Goal: Transaction & Acquisition: Book appointment/travel/reservation

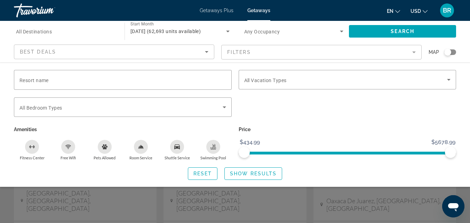
scroll to position [160, 0]
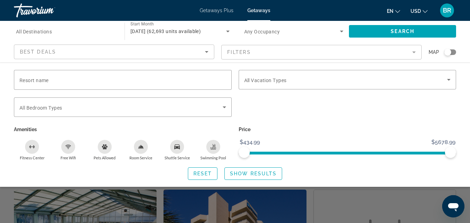
click at [376, 210] on div "Search widget" at bounding box center [235, 163] width 470 height 119
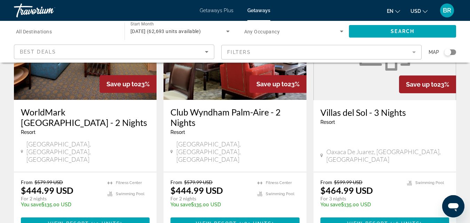
scroll to position [0, 0]
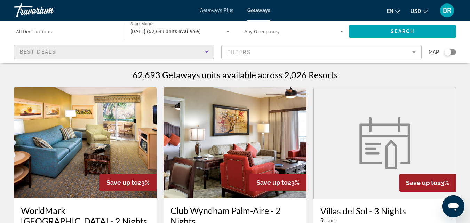
click at [208, 54] on icon "Sort by" at bounding box center [206, 52] width 8 height 8
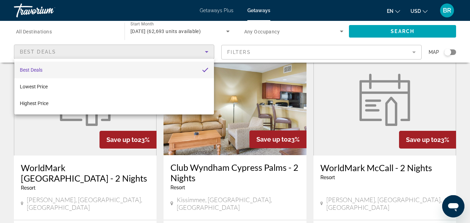
scroll to position [576, 0]
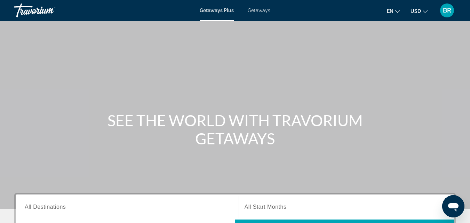
click at [258, 16] on div "Getaways Plus Getaways en English Español Français Italiano Português русский U…" at bounding box center [235, 10] width 470 height 18
click at [258, 10] on span "Getaways" at bounding box center [259, 11] width 23 height 6
click at [257, 12] on span "Getaways" at bounding box center [259, 11] width 23 height 6
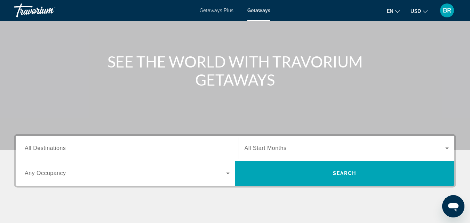
scroll to position [14, 0]
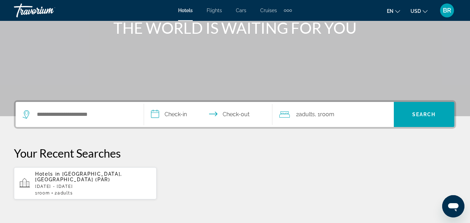
scroll to position [103, 0]
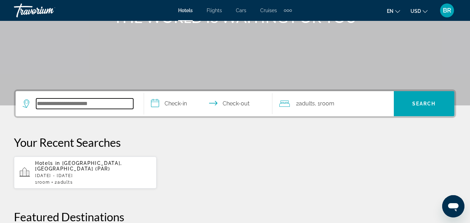
click at [118, 105] on input "Search widget" at bounding box center [84, 103] width 97 height 10
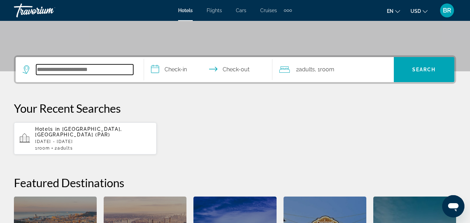
scroll to position [170, 0]
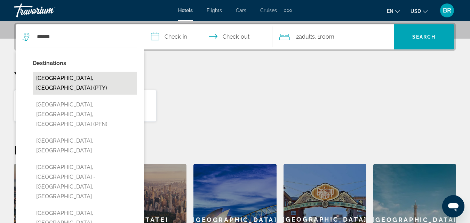
click at [91, 80] on button "Panama City, Panama (PTY)" at bounding box center [85, 83] width 104 height 23
type input "**********"
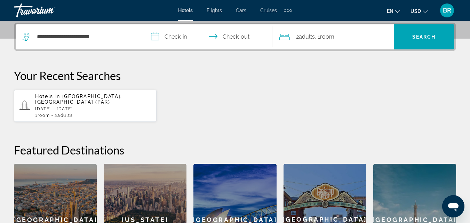
click at [173, 36] on input "**********" at bounding box center [209, 37] width 131 height 27
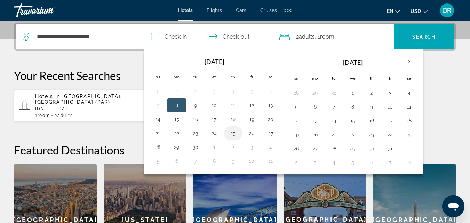
click at [234, 133] on button "25" at bounding box center [232, 133] width 11 height 10
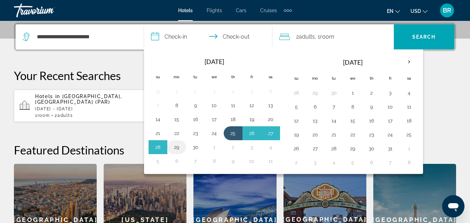
click at [176, 147] on button "29" at bounding box center [176, 147] width 11 height 10
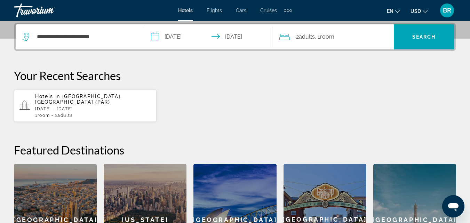
click at [251, 43] on input "**********" at bounding box center [209, 37] width 131 height 27
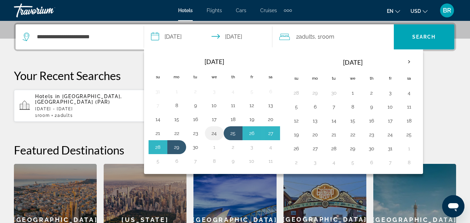
click at [213, 135] on button "24" at bounding box center [214, 133] width 11 height 10
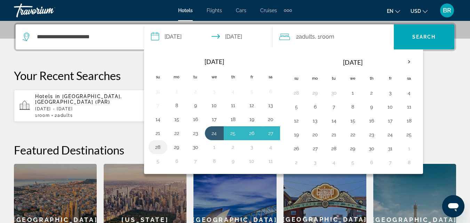
click at [161, 145] on button "28" at bounding box center [157, 147] width 11 height 10
type input "**********"
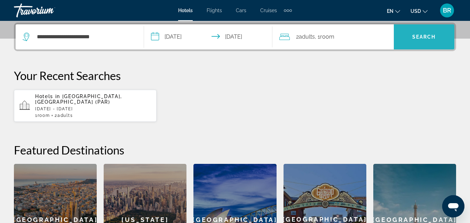
click at [432, 30] on span "Search widget" at bounding box center [424, 37] width 61 height 17
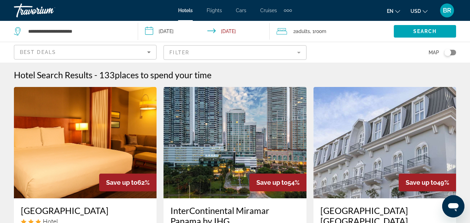
click at [191, 48] on mat-form-field "Filter" at bounding box center [234, 52] width 143 height 15
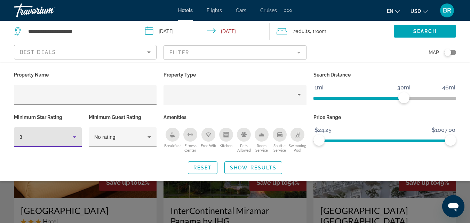
click at [72, 140] on icon "Hotel Filters" at bounding box center [74, 137] width 8 height 8
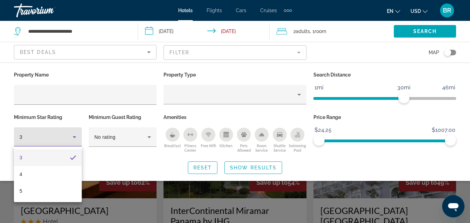
click at [65, 156] on mat-option "3" at bounding box center [48, 157] width 68 height 17
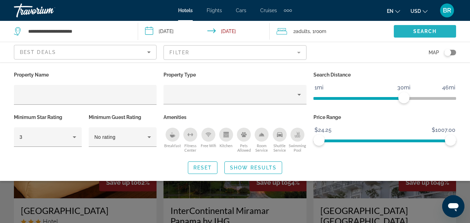
click at [406, 28] on span "Search widget" at bounding box center [425, 31] width 62 height 17
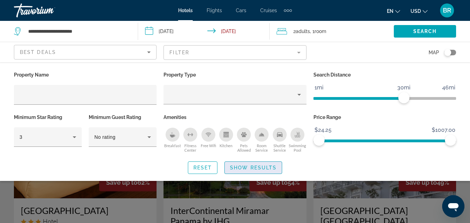
click at [267, 168] on span "Show Results" at bounding box center [253, 168] width 47 height 6
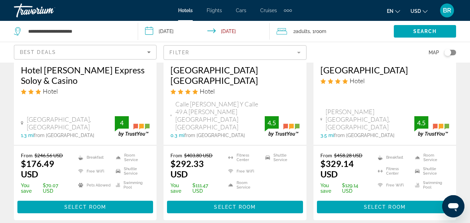
scroll to position [1016, 0]
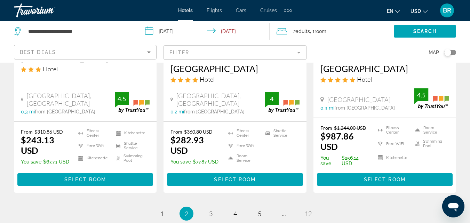
scroll to position [1017, 0]
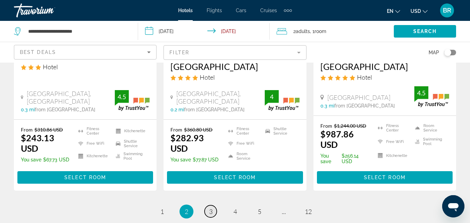
click at [213, 205] on link "page 3" at bounding box center [210, 211] width 12 height 12
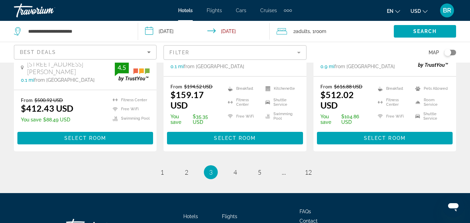
scroll to position [1042, 0]
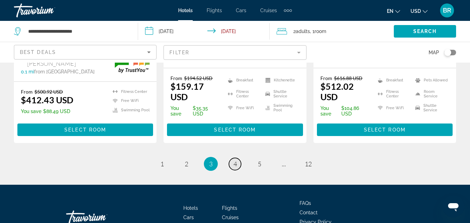
click at [233, 160] on span "4" at bounding box center [234, 164] width 3 height 8
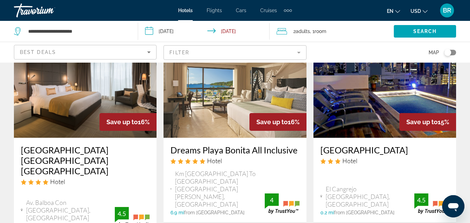
scroll to position [271, 0]
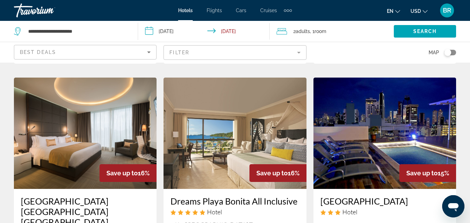
click at [289, 49] on mat-form-field "Filter" at bounding box center [234, 52] width 143 height 15
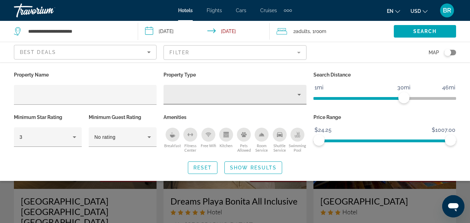
click at [289, 85] on div "Hotel Filters" at bounding box center [234, 94] width 131 height 19
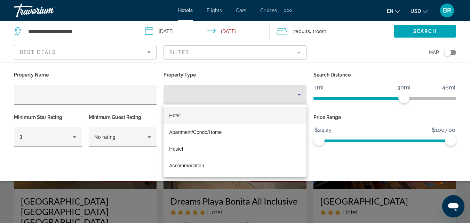
click at [122, 92] on div at bounding box center [235, 111] width 470 height 223
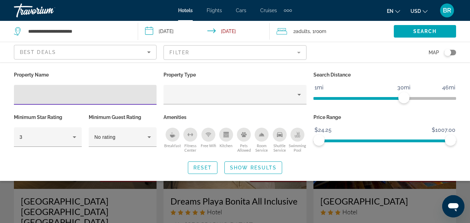
click at [122, 92] on input "Hotel Filters" at bounding box center [84, 95] width 131 height 8
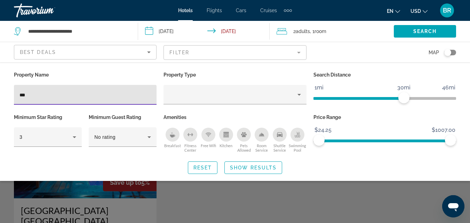
type input "***"
click at [336, 197] on div "Search widget" at bounding box center [235, 163] width 470 height 119
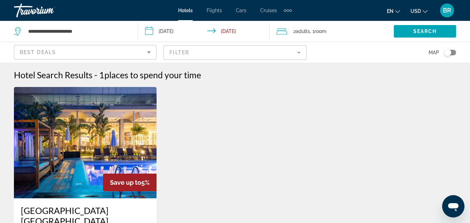
click at [96, 125] on img "Main content" at bounding box center [85, 142] width 143 height 111
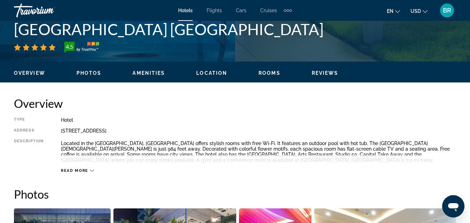
scroll to position [301, 0]
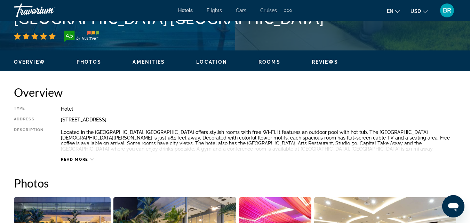
click at [146, 59] on button "Amenities" at bounding box center [148, 62] width 32 height 6
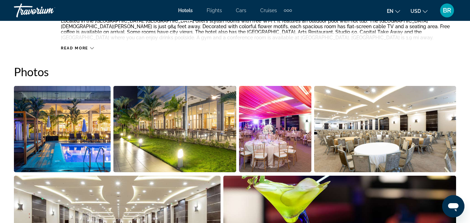
scroll to position [276, 0]
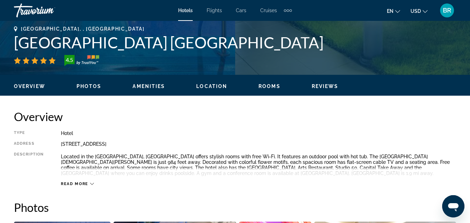
click at [87, 182] on span "Read more" at bounding box center [74, 184] width 27 height 5
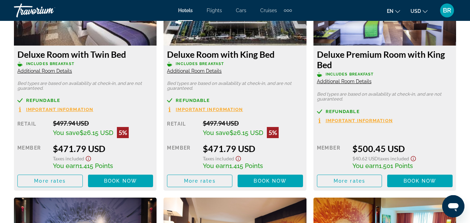
scroll to position [1116, 0]
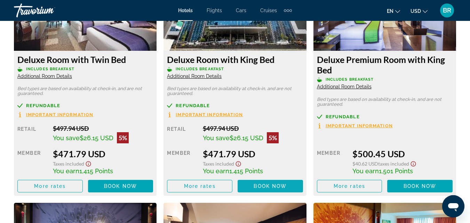
click at [271, 185] on span "Book now" at bounding box center [269, 186] width 33 height 6
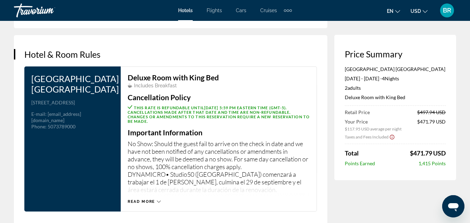
scroll to position [889, 0]
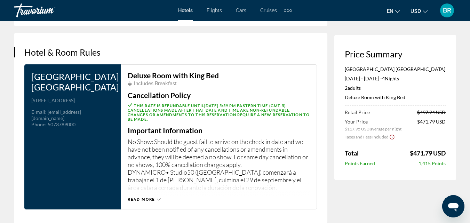
click at [131, 197] on span "Read more" at bounding box center [141, 199] width 27 height 5
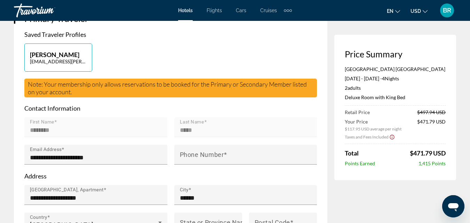
scroll to position [170, 0]
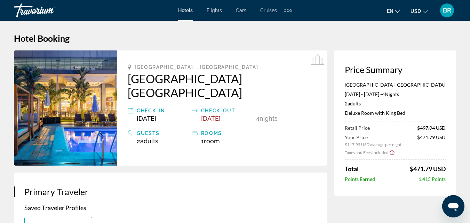
scroll to position [0, 0]
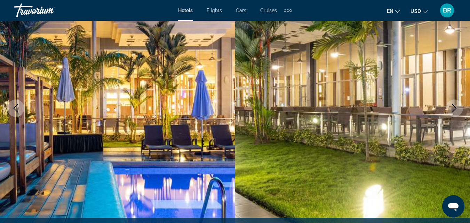
scroll to position [67, 0]
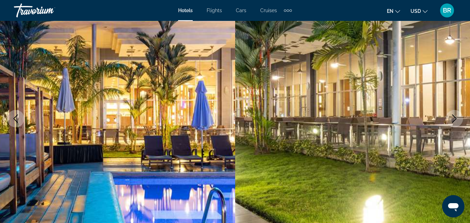
click at [424, 98] on img "Main content" at bounding box center [352, 118] width 235 height 330
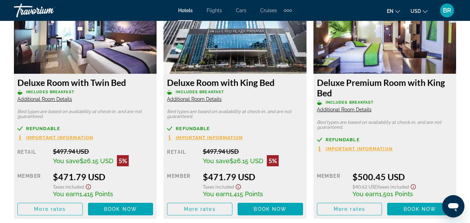
scroll to position [1072, 0]
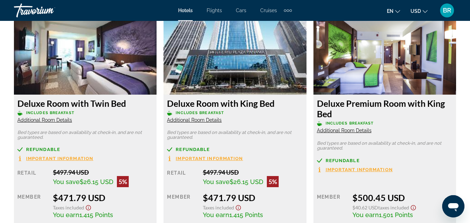
click at [178, 121] on span "Additional Room Details" at bounding box center [194, 120] width 55 height 6
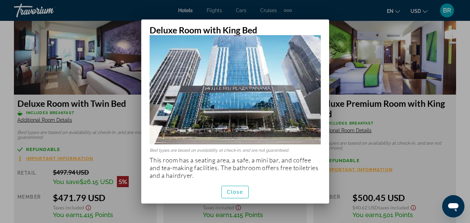
scroll to position [18, 0]
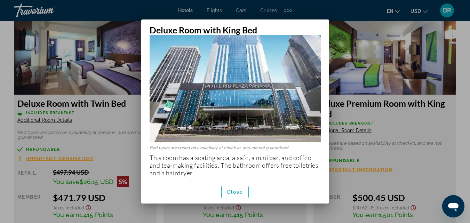
click at [301, 121] on img at bounding box center [235, 85] width 171 height 114
click at [238, 191] on span "Close" at bounding box center [235, 192] width 17 height 6
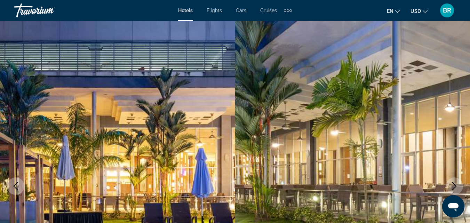
scroll to position [1072, 0]
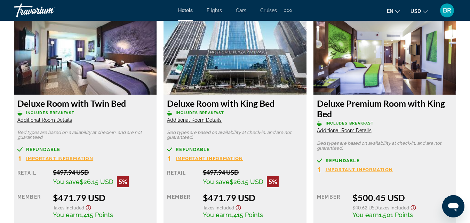
click at [270, 58] on img "Main content" at bounding box center [234, 51] width 143 height 87
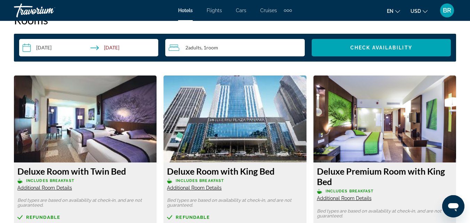
scroll to position [999, 0]
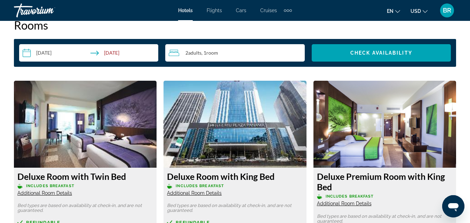
click at [414, 111] on img "Main content" at bounding box center [384, 124] width 143 height 87
click at [344, 153] on img "Main content" at bounding box center [384, 124] width 143 height 87
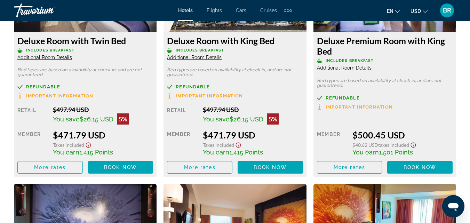
scroll to position [1093, 0]
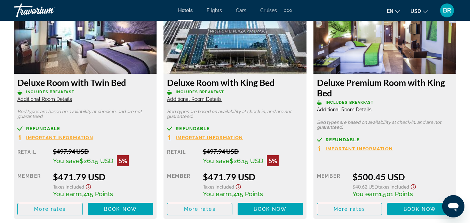
click at [343, 149] on span "Important Information" at bounding box center [358, 148] width 67 height 5
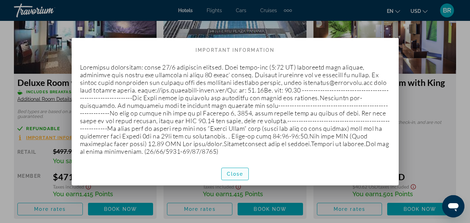
click at [238, 170] on span "button" at bounding box center [234, 174] width 27 height 17
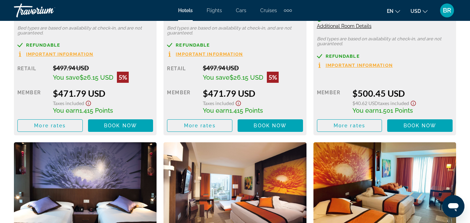
scroll to position [1067, 0]
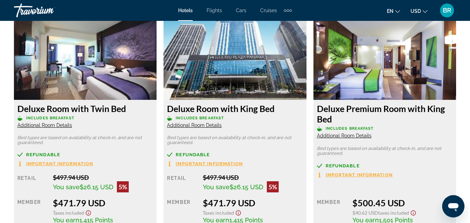
click at [389, 53] on img "Main content" at bounding box center [384, 56] width 143 height 87
click at [339, 135] on span "Additional Room Details" at bounding box center [344, 136] width 55 height 6
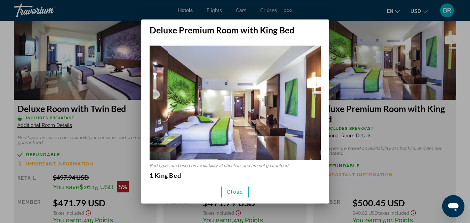
click at [275, 130] on img at bounding box center [235, 103] width 171 height 114
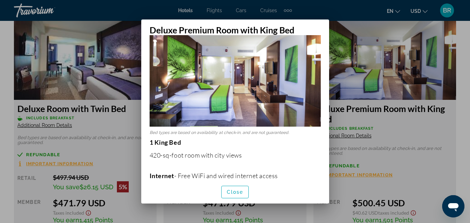
scroll to position [32, 0]
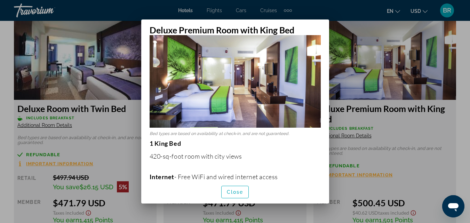
click at [353, 115] on div at bounding box center [235, 111] width 470 height 223
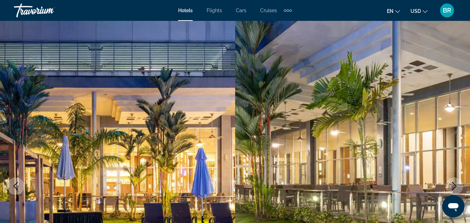
scroll to position [1067, 0]
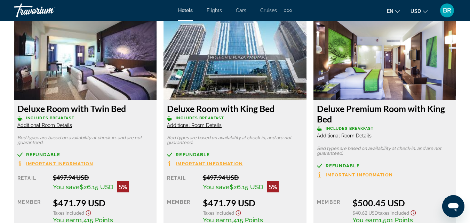
click at [48, 125] on span "Additional Room Details" at bounding box center [44, 125] width 55 height 6
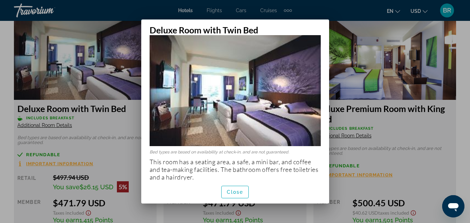
scroll to position [17, 0]
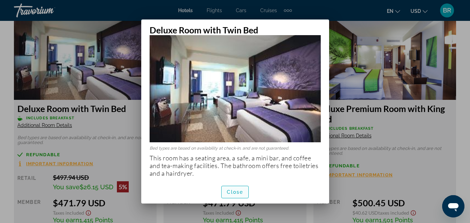
click at [234, 196] on span "button" at bounding box center [234, 192] width 27 height 17
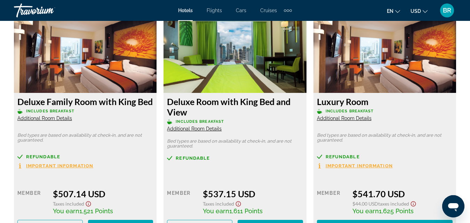
scroll to position [1593, 0]
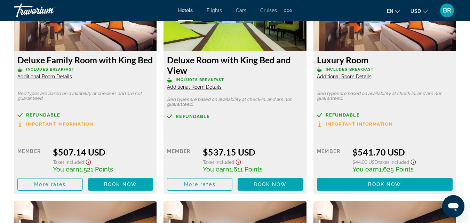
click at [198, 85] on span "Additional Room Details" at bounding box center [194, 87] width 55 height 6
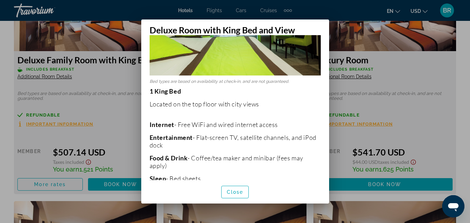
scroll to position [0, 0]
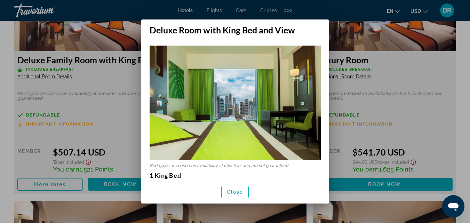
click at [462, 84] on div at bounding box center [235, 111] width 470 height 223
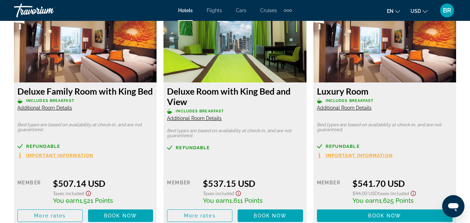
scroll to position [1566, 0]
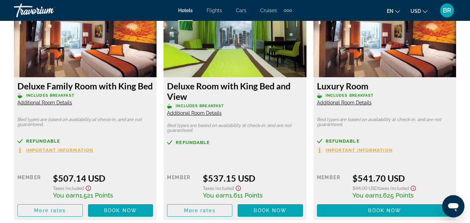
click at [257, 61] on img "Main content" at bounding box center [234, 33] width 143 height 87
click at [204, 208] on span "More rates" at bounding box center [200, 211] width 32 height 6
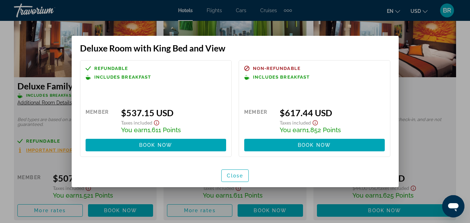
scroll to position [0, 0]
click at [204, 209] on div at bounding box center [235, 111] width 470 height 223
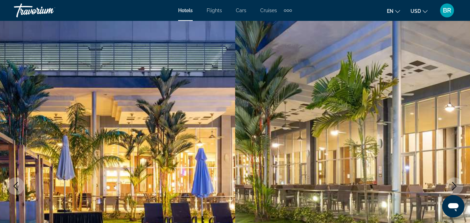
click at [392, 68] on img "Main content" at bounding box center [352, 186] width 235 height 330
click at [456, 185] on icon "Next image" at bounding box center [454, 186] width 8 height 8
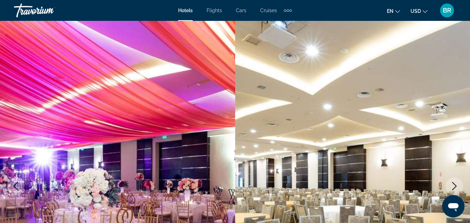
click at [456, 185] on icon "Next image" at bounding box center [454, 186] width 8 height 8
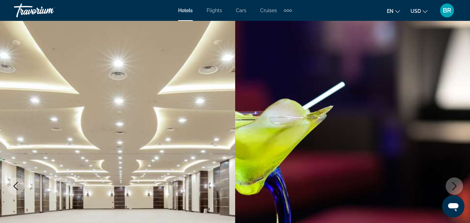
click at [456, 185] on icon "Next image" at bounding box center [454, 186] width 8 height 8
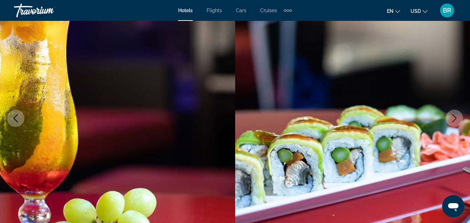
scroll to position [104, 0]
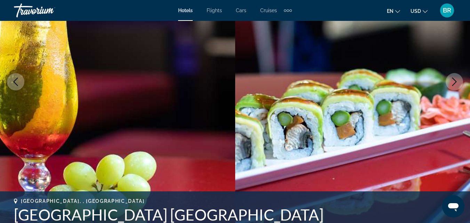
click at [452, 78] on icon "Next image" at bounding box center [454, 82] width 5 height 8
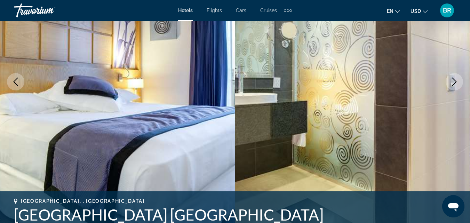
click at [452, 78] on icon "Next image" at bounding box center [454, 82] width 5 height 8
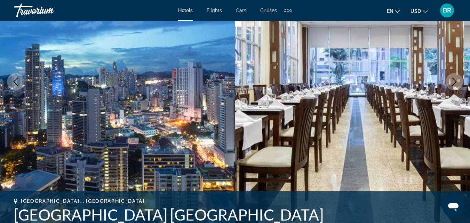
click at [452, 78] on icon "Next image" at bounding box center [454, 82] width 5 height 8
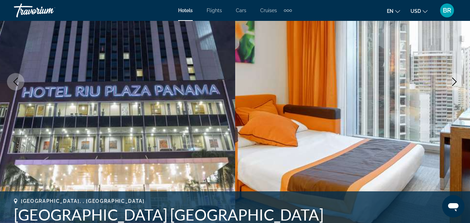
click at [452, 78] on icon "Next image" at bounding box center [454, 82] width 5 height 8
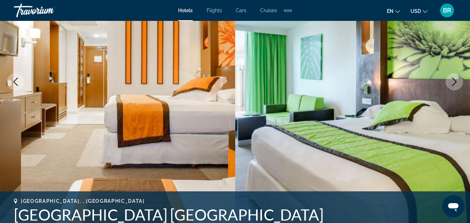
click at [452, 78] on icon "Next image" at bounding box center [454, 82] width 5 height 8
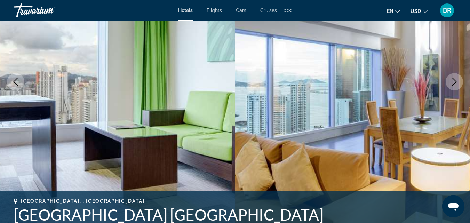
click at [452, 78] on icon "Next image" at bounding box center [454, 82] width 5 height 8
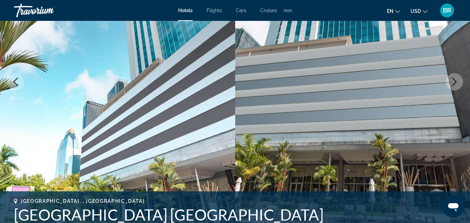
click at [452, 78] on icon "Next image" at bounding box center [454, 82] width 5 height 8
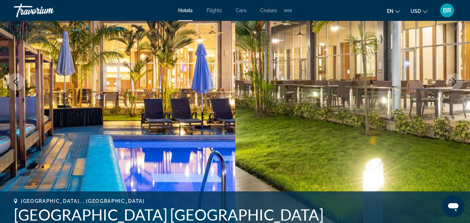
click at [452, 78] on icon "Next image" at bounding box center [454, 82] width 5 height 8
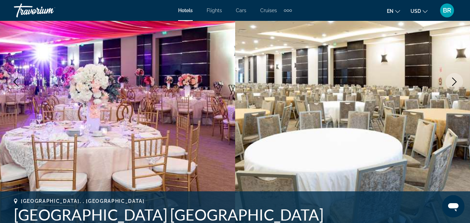
click at [452, 78] on icon "Next image" at bounding box center [454, 82] width 5 height 8
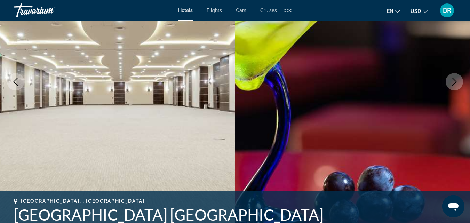
click at [452, 78] on icon "Next image" at bounding box center [454, 82] width 5 height 8
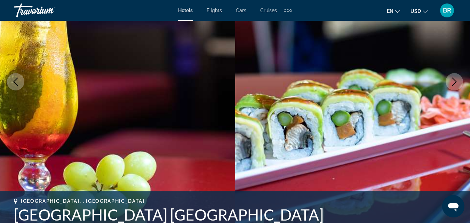
click at [452, 78] on icon "Next image" at bounding box center [454, 82] width 5 height 8
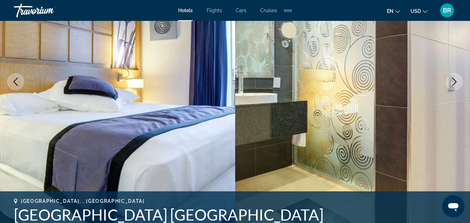
click at [452, 78] on icon "Next image" at bounding box center [454, 82] width 5 height 8
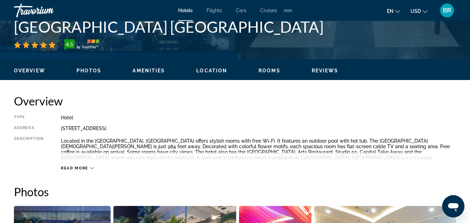
scroll to position [313, 0]
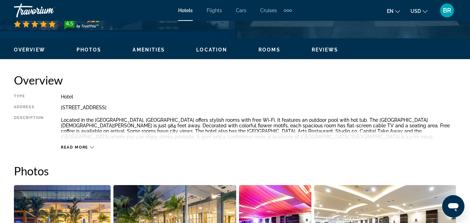
click at [268, 49] on span "Rooms" at bounding box center [269, 50] width 22 height 6
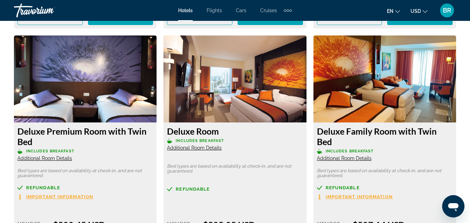
scroll to position [1288, 0]
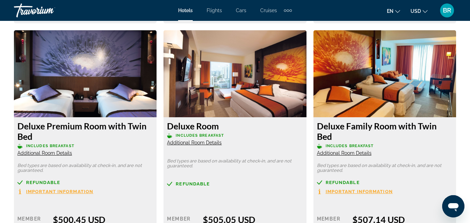
click at [250, 78] on img "Main content" at bounding box center [234, 73] width 143 height 87
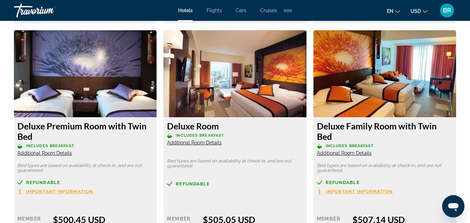
click at [250, 78] on img "Main content" at bounding box center [234, 73] width 143 height 87
drag, startPoint x: 469, startPoint y: 95, endPoint x: 474, endPoint y: 114, distance: 19.6
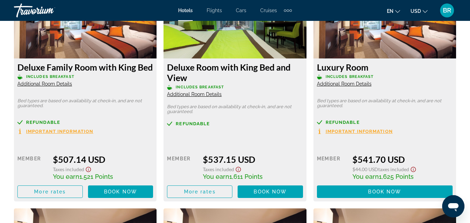
scroll to position [1616, 0]
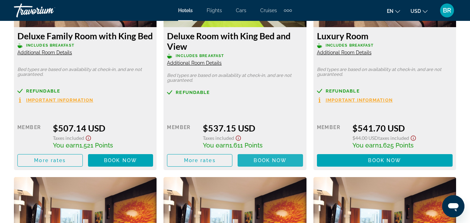
click at [258, 155] on span "Main content" at bounding box center [269, 160] width 65 height 17
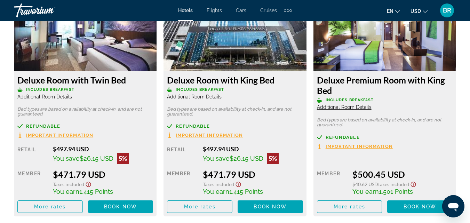
scroll to position [1106, 0]
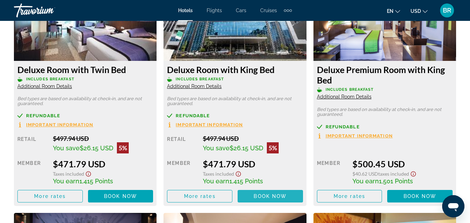
click at [278, 194] on span "Book now" at bounding box center [269, 196] width 33 height 6
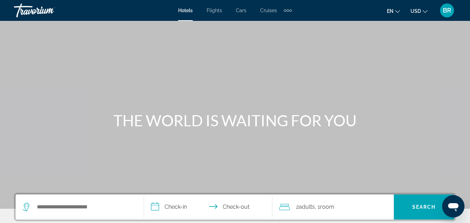
click at [242, 12] on span "Cars" at bounding box center [241, 11] width 10 height 6
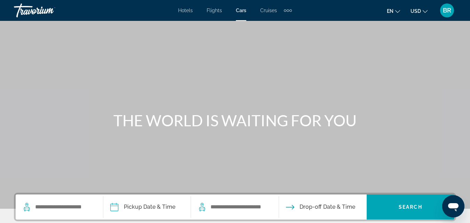
click at [288, 10] on div "Extra navigation items" at bounding box center [288, 10] width 2 height 2
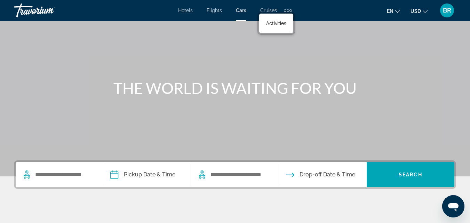
scroll to position [41, 0]
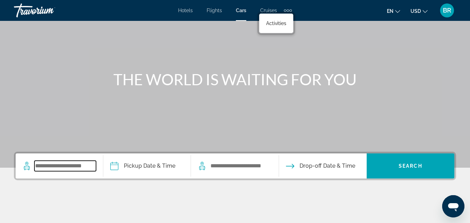
click at [79, 161] on input "Search widget" at bounding box center [65, 166] width 62 height 10
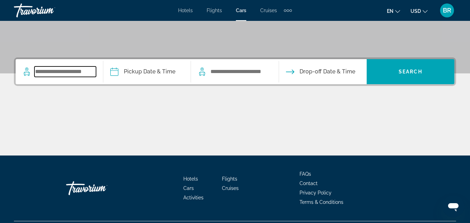
scroll to position [153, 0]
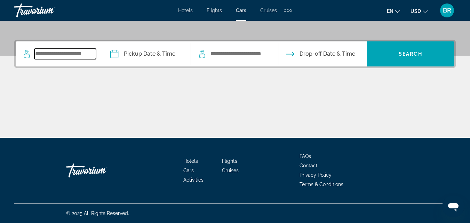
click at [76, 55] on input "Search widget" at bounding box center [65, 54] width 62 height 10
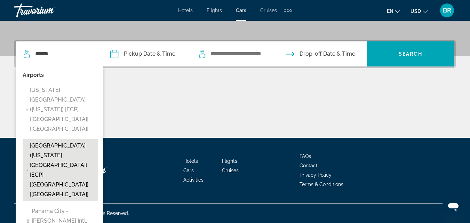
click at [52, 141] on span "Panama City International Airport (Florida Usa) [ECP] [FL] [US]" at bounding box center [62, 170] width 65 height 58
type input "**********"
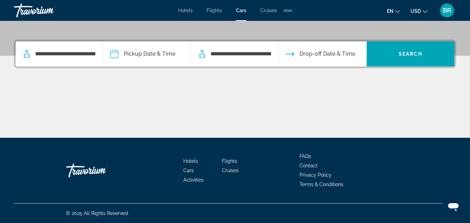
click at [161, 47] on input "Pickup date" at bounding box center [147, 54] width 90 height 27
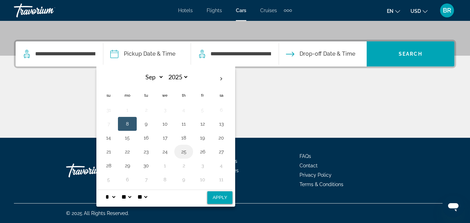
click at [186, 153] on button "25" at bounding box center [183, 152] width 11 height 10
click at [130, 167] on button "29" at bounding box center [127, 166] width 11 height 10
click at [185, 152] on button "25" at bounding box center [183, 152] width 11 height 10
click at [129, 168] on button "29" at bounding box center [127, 166] width 11 height 10
click at [185, 151] on button "25" at bounding box center [183, 152] width 11 height 10
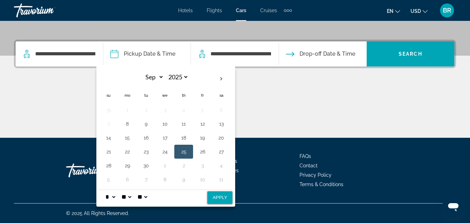
click at [215, 197] on button "Apply" at bounding box center [219, 197] width 25 height 13
type input "**********"
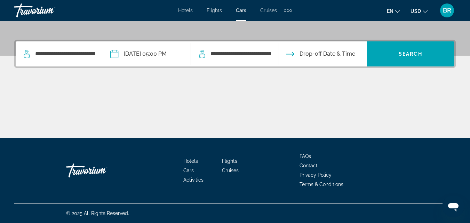
click at [311, 56] on input "Drop-off date" at bounding box center [322, 54] width 90 height 27
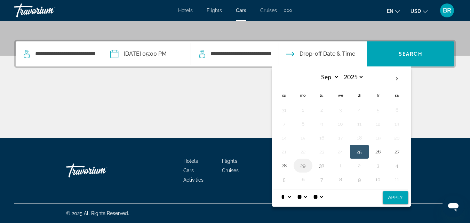
click at [307, 164] on button "29" at bounding box center [302, 166] width 11 height 10
click at [394, 199] on button "Apply" at bounding box center [395, 197] width 25 height 13
type input "**********"
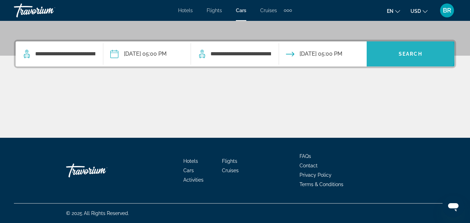
click at [406, 53] on span "Search" at bounding box center [410, 54] width 24 height 6
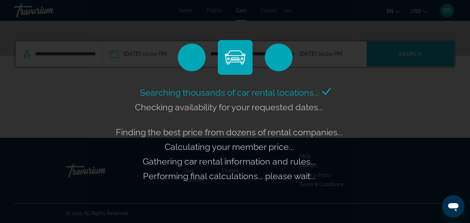
click at [406, 53] on div "Searching thousands of car rental locations... Checking availability for your r…" at bounding box center [235, 111] width 470 height 223
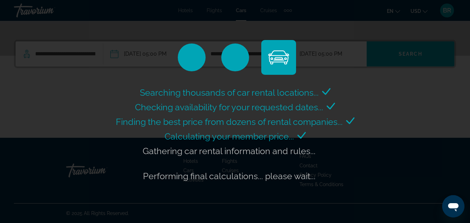
drag, startPoint x: 406, startPoint y: 53, endPoint x: 107, endPoint y: 93, distance: 301.6
click at [107, 93] on div "Searching thousands of car rental locations... Checking availability for your r…" at bounding box center [235, 111] width 470 height 223
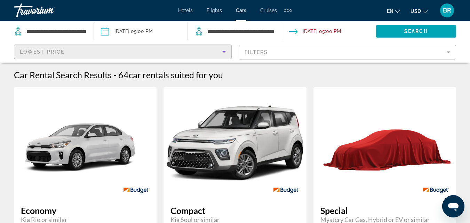
click at [225, 54] on icon "Sort by" at bounding box center [224, 52] width 8 height 8
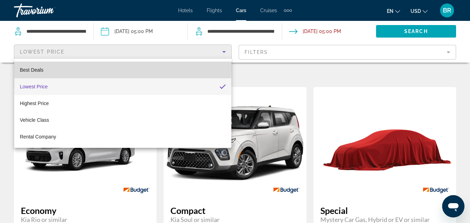
click at [41, 68] on span "Best Deals" at bounding box center [32, 70] width 24 height 6
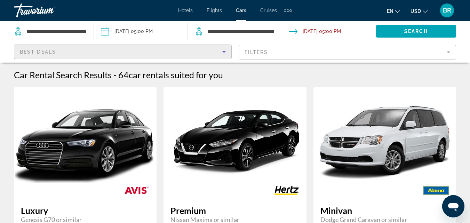
click at [220, 49] on icon "Sort by" at bounding box center [224, 52] width 8 height 8
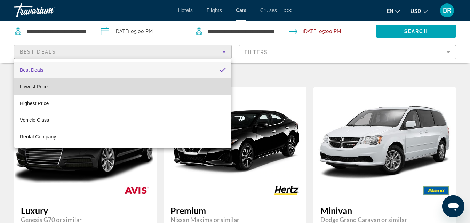
click at [48, 90] on span "Lowest Price" at bounding box center [34, 86] width 28 height 8
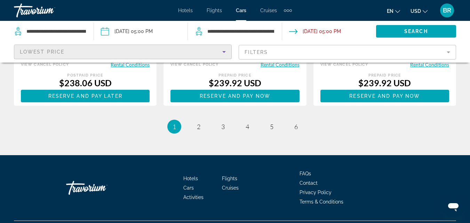
scroll to position [1156, 0]
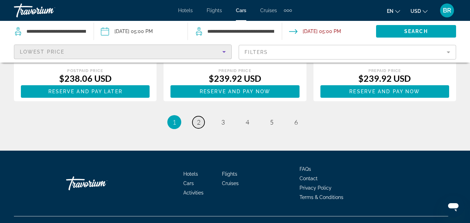
click at [197, 118] on span "2" at bounding box center [198, 122] width 3 height 8
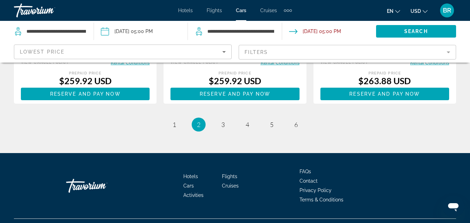
scroll to position [1171, 0]
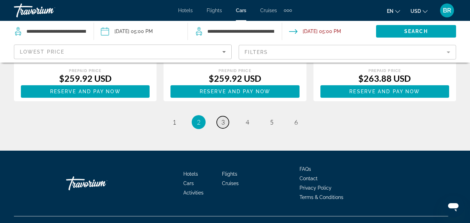
click at [220, 116] on link "page 3" at bounding box center [223, 122] width 12 height 12
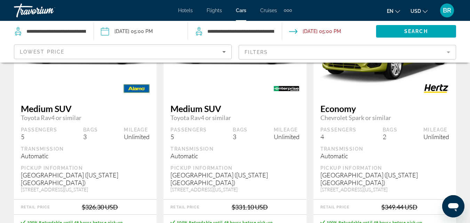
scroll to position [97, 0]
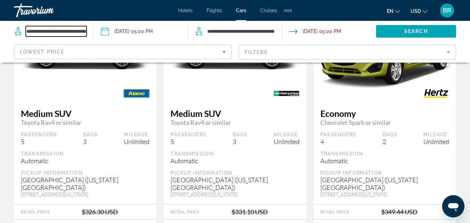
drag, startPoint x: 474, startPoint y: 41, endPoint x: 72, endPoint y: 33, distance: 401.7
click at [72, 33] on input "**********" at bounding box center [56, 31] width 61 height 10
drag, startPoint x: 84, startPoint y: 30, endPoint x: 34, endPoint y: 25, distance: 51.0
click at [34, 25] on div "**********" at bounding box center [50, 31] width 73 height 21
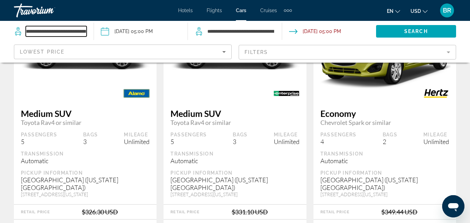
scroll to position [0, 36]
drag, startPoint x: 86, startPoint y: 29, endPoint x: 49, endPoint y: 40, distance: 38.7
click at [49, 40] on div "**********" at bounding box center [50, 31] width 73 height 21
click at [27, 30] on input "**********" at bounding box center [56, 31] width 61 height 10
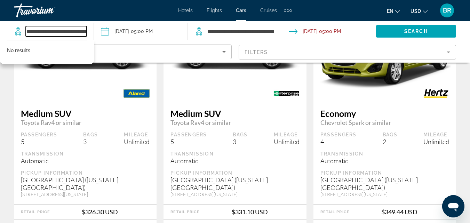
drag, startPoint x: 86, startPoint y: 28, endPoint x: 0, endPoint y: 61, distance: 92.0
click at [14, 42] on div "**********" at bounding box center [50, 31] width 73 height 21
type input "*"
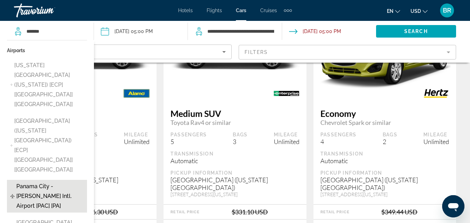
click at [15, 180] on button "Panama City - Marcos A. Gelabert Intl. Airport [PAC] [PA]" at bounding box center [47, 196] width 80 height 33
type input "**********"
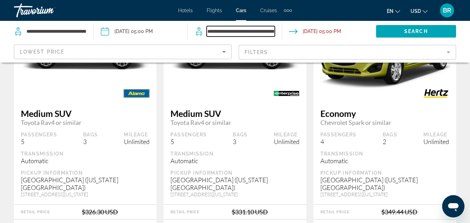
click at [240, 32] on input "**********" at bounding box center [241, 31] width 68 height 10
click at [272, 30] on app-cars-destinations-search "**********" at bounding box center [235, 31] width 94 height 21
drag, startPoint x: 273, startPoint y: 30, endPoint x: 192, endPoint y: 41, distance: 81.8
click at [192, 41] on app-cars-destinations-search "**********" at bounding box center [235, 31] width 94 height 21
type input "*"
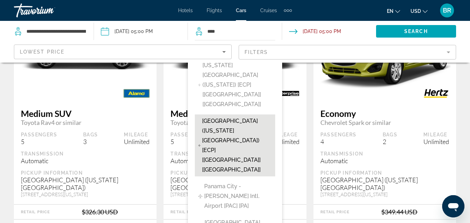
click at [228, 116] on span "Panama City International Airport (Florida Usa) [ECP] [FL] [US]" at bounding box center [236, 145] width 69 height 58
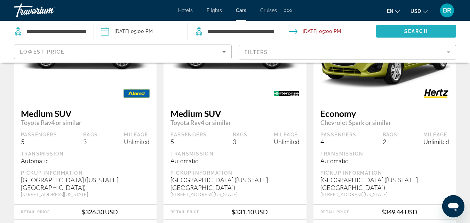
click at [404, 27] on span "Search widget" at bounding box center [416, 31] width 80 height 17
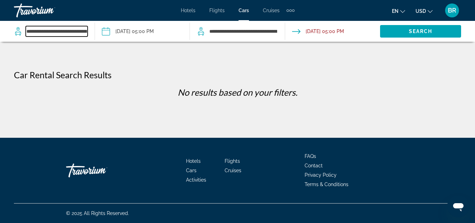
click at [71, 33] on input "**********" at bounding box center [57, 31] width 62 height 10
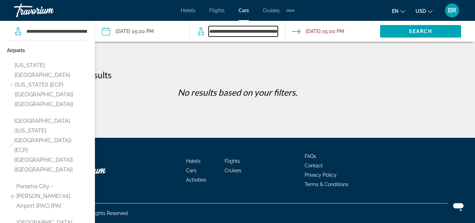
click at [209, 29] on input "**********" at bounding box center [243, 31] width 69 height 10
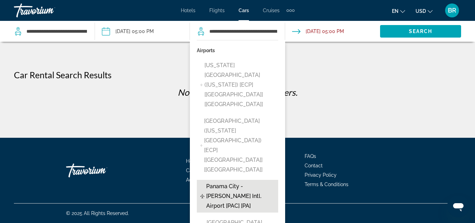
click at [227, 182] on span "Panama City - Marcos A. Gelabert Intl. Airport [PAC] [PA]" at bounding box center [240, 196] width 68 height 29
type input "**********"
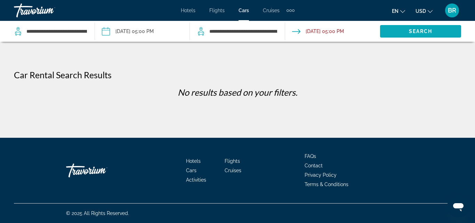
click at [411, 30] on span "Search" at bounding box center [421, 32] width 24 height 6
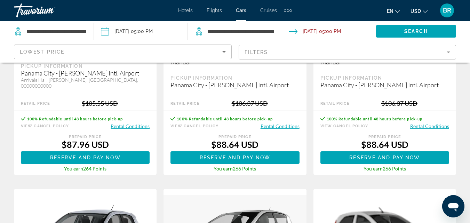
scroll to position [817, 0]
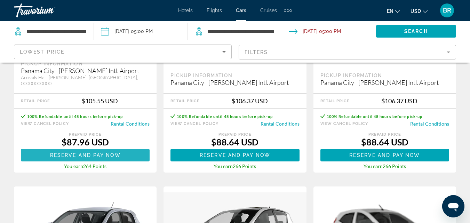
click at [81, 152] on span "Reserve and pay now" at bounding box center [85, 155] width 71 height 6
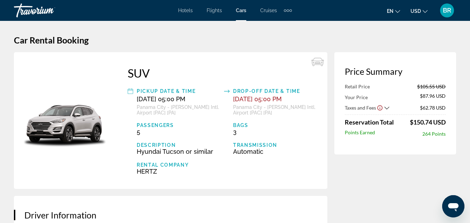
click at [209, 9] on span "Flights" at bounding box center [214, 11] width 15 height 6
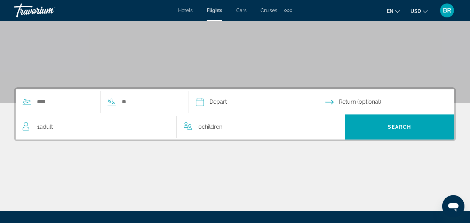
scroll to position [110, 0]
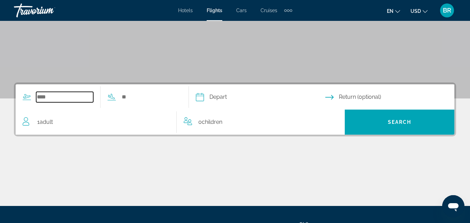
click at [42, 98] on input "Search widget" at bounding box center [64, 97] width 57 height 10
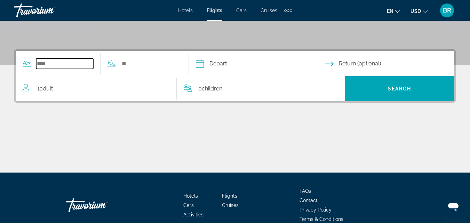
scroll to position [170, 0]
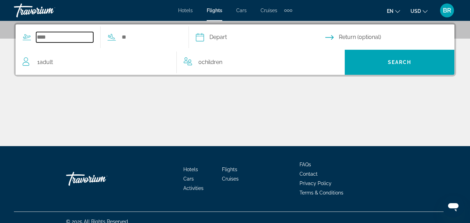
click at [59, 37] on input "Search widget" at bounding box center [64, 37] width 57 height 10
type input "*"
click at [60, 32] on input "Search widget" at bounding box center [64, 37] width 57 height 10
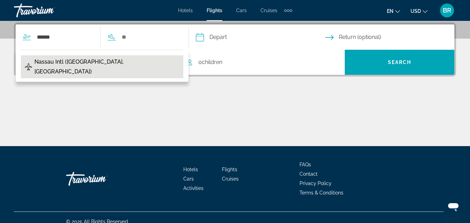
click at [57, 64] on span "Nassau Intl (NAS-Nassau, Bahamas)" at bounding box center [106, 66] width 145 height 19
type input "**********"
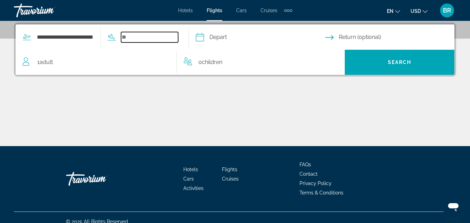
click at [139, 34] on input "Search widget" at bounding box center [149, 37] width 57 height 10
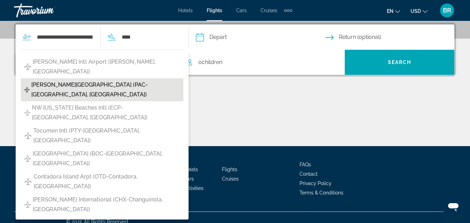
click at [136, 80] on span "[PERSON_NAME][GEOGRAPHIC_DATA] (PAC-[GEOGRAPHIC_DATA], [GEOGRAPHIC_DATA])" at bounding box center [105, 89] width 148 height 19
type input "**********"
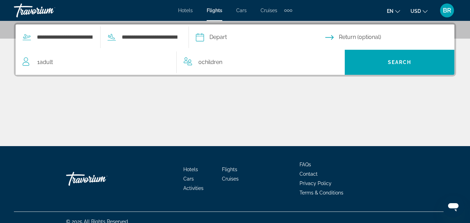
click at [237, 34] on input "Depart date" at bounding box center [260, 38] width 132 height 27
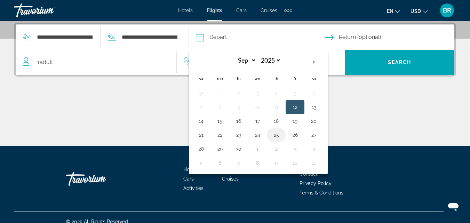
click at [282, 135] on button "25" at bounding box center [276, 135] width 11 height 10
type input "**********"
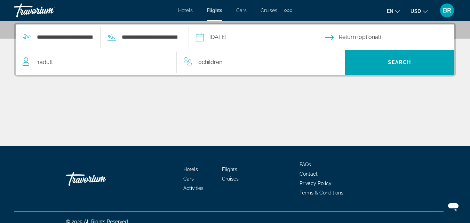
click at [366, 35] on input "Return date" at bounding box center [391, 38] width 132 height 27
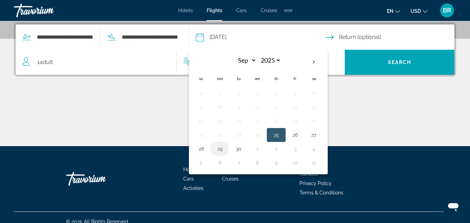
click at [225, 149] on button "29" at bounding box center [219, 149] width 11 height 10
type input "**********"
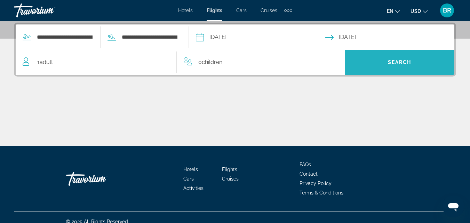
click at [363, 66] on span "Search widget" at bounding box center [400, 62] width 110 height 17
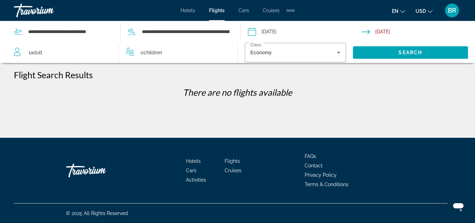
click at [272, 33] on input "Depart date: Sep 25, 2025" at bounding box center [304, 32] width 116 height 23
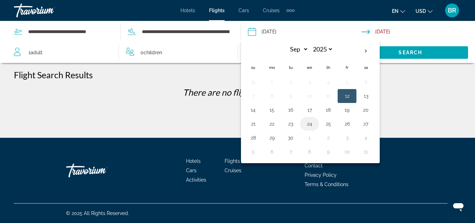
click at [309, 121] on button "24" at bounding box center [309, 124] width 11 height 10
type input "**********"
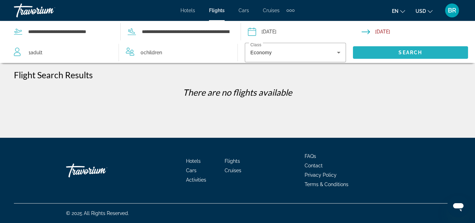
click at [378, 51] on span "Search widget" at bounding box center [410, 52] width 115 height 17
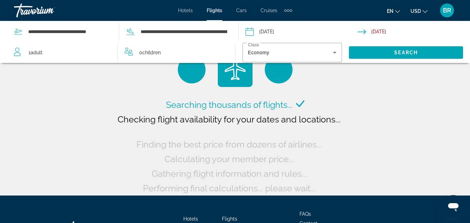
click at [72, 52] on div "1 Adult Adults" at bounding box center [65, 53] width 103 height 10
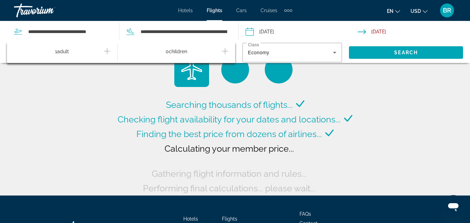
click at [107, 50] on icon "Increment adults" at bounding box center [107, 51] width 6 height 6
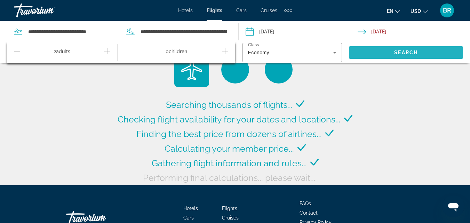
click at [361, 53] on span "Search widget" at bounding box center [406, 52] width 114 height 17
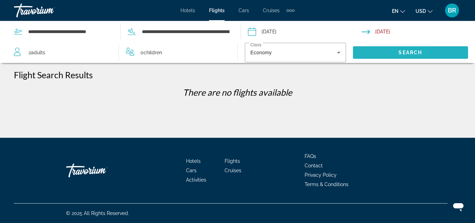
click at [361, 53] on span "Search widget" at bounding box center [410, 52] width 115 height 17
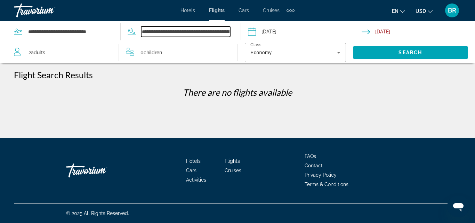
click at [225, 31] on input "**********" at bounding box center [185, 31] width 89 height 10
drag, startPoint x: 229, startPoint y: 31, endPoint x: 122, endPoint y: 70, distance: 114.0
click at [122, 70] on div "**********" at bounding box center [237, 139] width 475 height 138
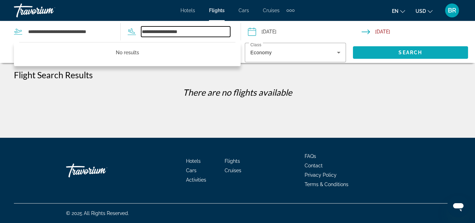
type input "**********"
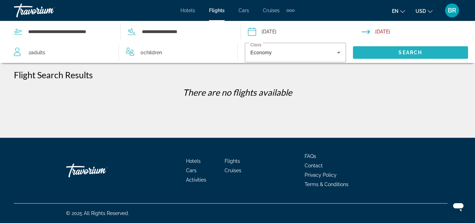
click at [408, 53] on span "Search" at bounding box center [410, 53] width 24 height 6
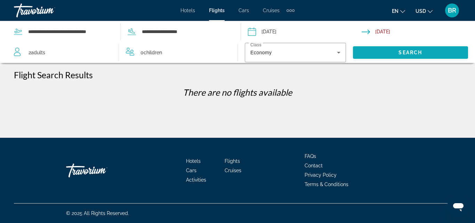
click at [408, 53] on span "Search" at bounding box center [410, 53] width 24 height 6
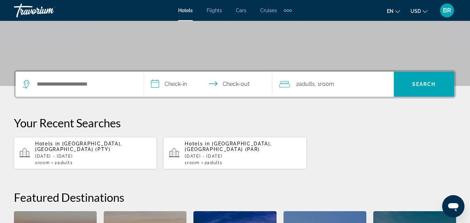
scroll to position [124, 0]
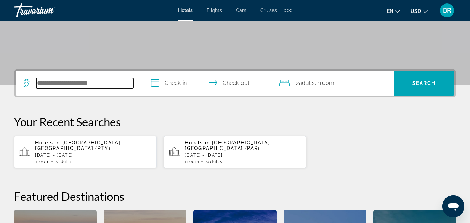
click at [105, 82] on input "Search widget" at bounding box center [84, 83] width 97 height 10
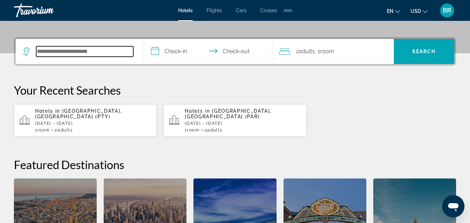
scroll to position [170, 0]
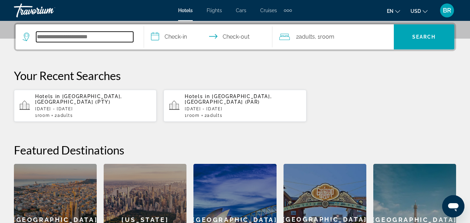
click at [121, 41] on input "Search widget" at bounding box center [84, 37] width 97 height 10
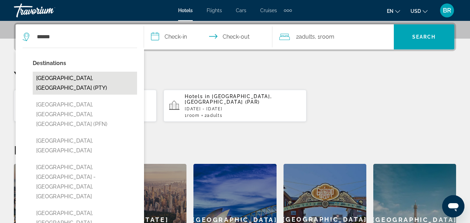
click at [109, 77] on button "Panama City, Panama (PTY)" at bounding box center [85, 83] width 104 height 23
type input "**********"
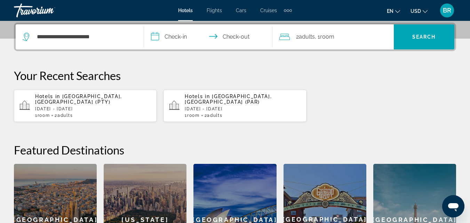
click at [179, 36] on input "**********" at bounding box center [209, 37] width 131 height 27
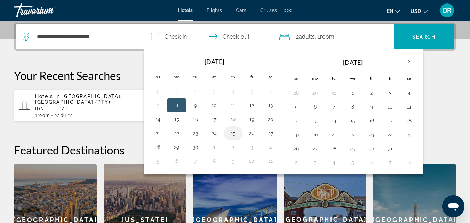
click at [231, 135] on button "25" at bounding box center [232, 133] width 11 height 10
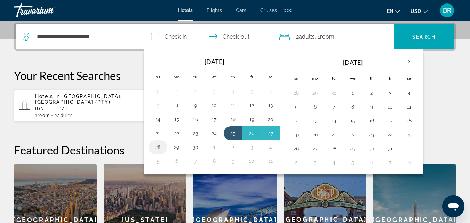
click at [157, 148] on button "28" at bounding box center [157, 147] width 11 height 10
type input "**********"
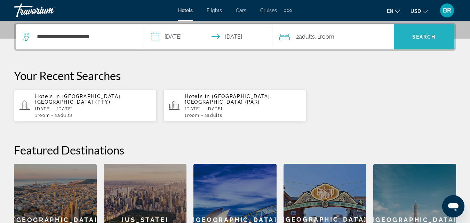
click at [413, 37] on span "Search" at bounding box center [424, 37] width 24 height 6
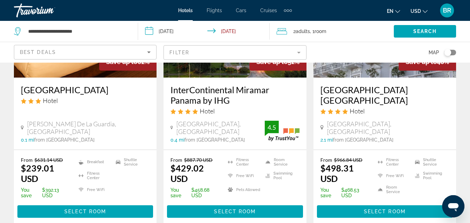
scroll to position [99, 0]
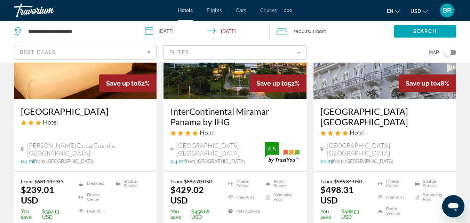
click at [291, 49] on mat-form-field "Filter" at bounding box center [234, 52] width 143 height 15
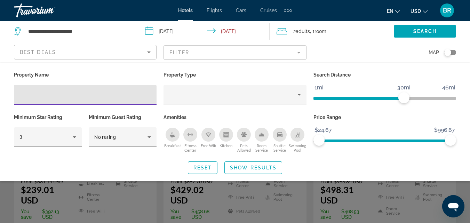
click at [98, 96] on input "Hotel Filters" at bounding box center [84, 95] width 131 height 8
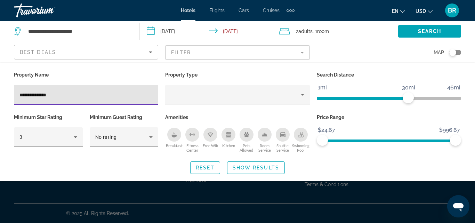
type input "**********"
click at [243, 167] on span "Show Results" at bounding box center [256, 168] width 47 height 6
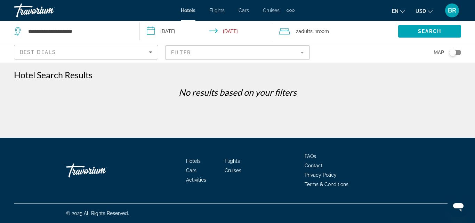
click at [249, 50] on mat-form-field "Filter" at bounding box center [237, 52] width 144 height 15
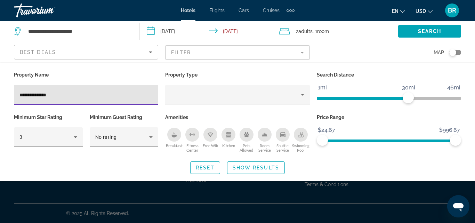
click at [68, 96] on input "**********" at bounding box center [85, 95] width 133 height 8
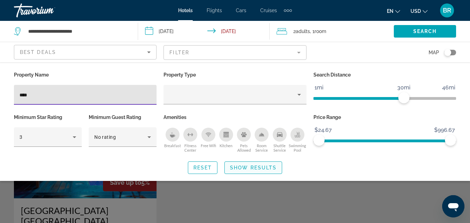
type input "***"
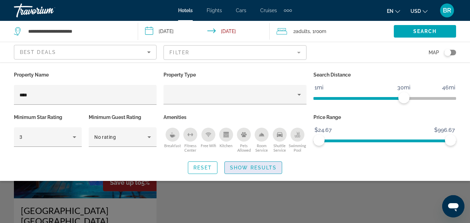
click at [236, 166] on span "Show Results" at bounding box center [253, 168] width 47 height 6
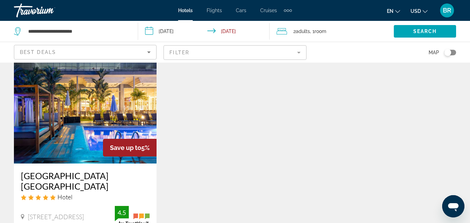
scroll to position [48, 0]
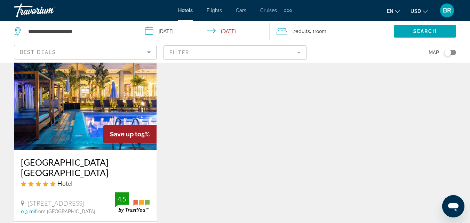
click at [113, 92] on img "Main content" at bounding box center [85, 94] width 143 height 111
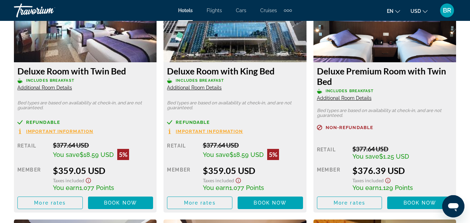
scroll to position [1120, 0]
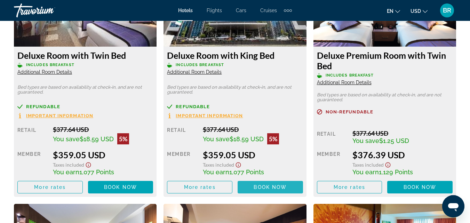
click at [268, 187] on span "Book now" at bounding box center [269, 187] width 33 height 6
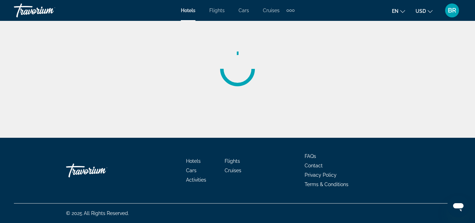
click at [268, 187] on div "Skip to main content Hotels Flights Cars Cruises Activities Hotels Flights Cars…" at bounding box center [237, 111] width 475 height 223
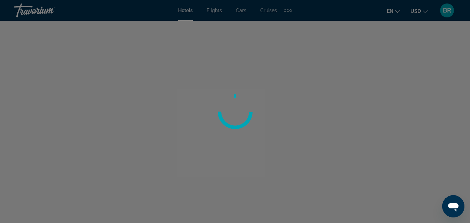
click at [268, 187] on div at bounding box center [235, 111] width 470 height 223
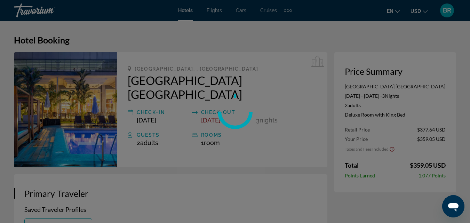
drag, startPoint x: 268, startPoint y: 187, endPoint x: 333, endPoint y: 167, distance: 67.8
click at [333, 167] on div "Skip to main content Hotels Flights Cars Cruises Activities Hotels Flights Cars…" at bounding box center [235, 111] width 470 height 223
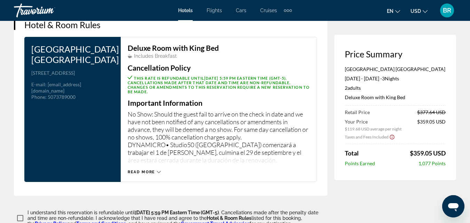
scroll to position [919, 0]
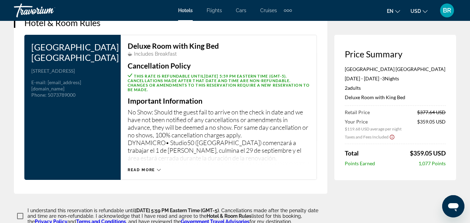
click at [136, 168] on span "Read more" at bounding box center [141, 170] width 27 height 5
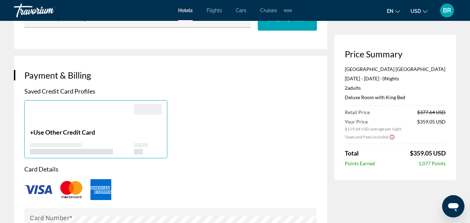
scroll to position [466, 0]
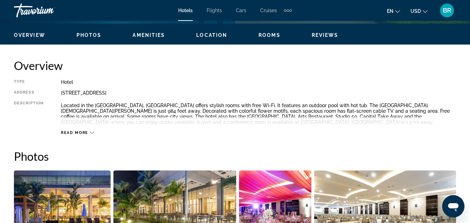
scroll to position [325, 0]
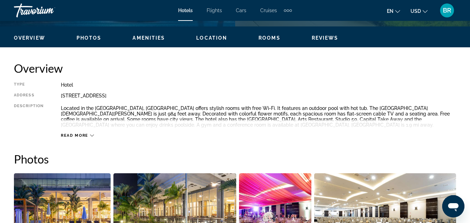
click at [84, 135] on span "Read more" at bounding box center [74, 135] width 27 height 5
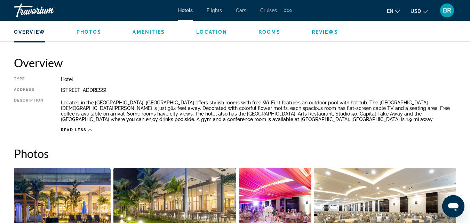
scroll to position [362, 0]
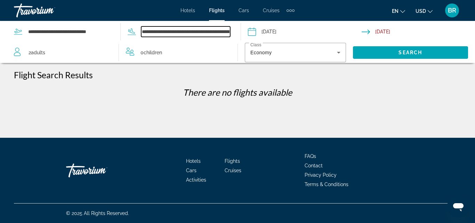
drag, startPoint x: 142, startPoint y: 31, endPoint x: 272, endPoint y: 64, distance: 133.4
click at [272, 64] on div "**********" at bounding box center [237, 69] width 475 height 138
type input "*"
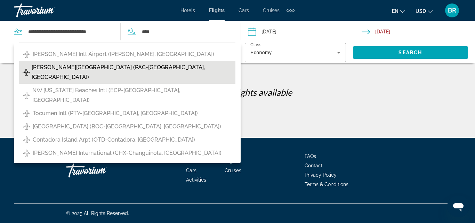
click at [165, 66] on span "[PERSON_NAME][GEOGRAPHIC_DATA] (PAC-[GEOGRAPHIC_DATA], [GEOGRAPHIC_DATA])" at bounding box center [132, 72] width 200 height 19
type input "**********"
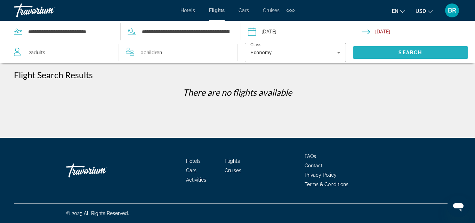
click at [398, 49] on span "Search widget" at bounding box center [410, 52] width 115 height 17
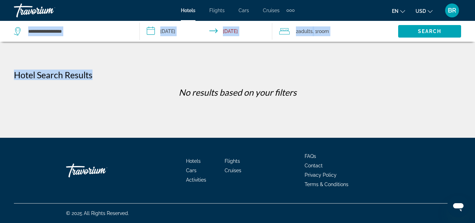
drag, startPoint x: 473, startPoint y: 49, endPoint x: 475, endPoint y: 12, distance: 36.9
click at [475, 12] on div "**********" at bounding box center [237, 111] width 475 height 223
click at [129, 30] on div "**********" at bounding box center [73, 31] width 119 height 21
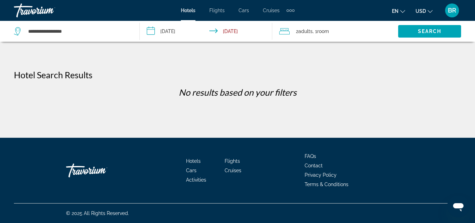
click at [129, 30] on div "**********" at bounding box center [73, 31] width 119 height 21
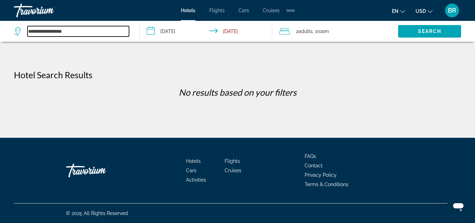
drag, startPoint x: 84, startPoint y: 27, endPoint x: 46, endPoint y: 33, distance: 38.6
click at [46, 33] on input "**********" at bounding box center [78, 31] width 102 height 10
type input "*"
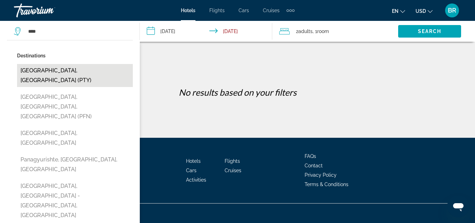
click at [88, 67] on button "[GEOGRAPHIC_DATA], [GEOGRAPHIC_DATA] (PTY)" at bounding box center [75, 75] width 116 height 23
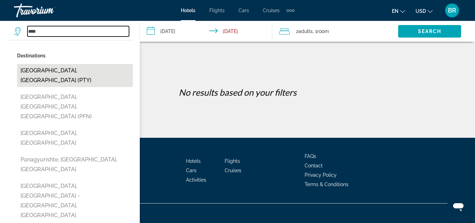
type input "**********"
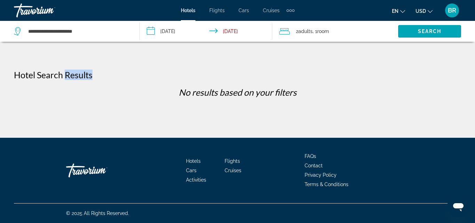
click at [88, 67] on div "**********" at bounding box center [237, 69] width 475 height 138
click at [184, 35] on input "**********" at bounding box center [208, 32] width 136 height 23
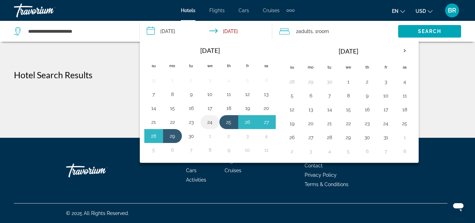
click at [210, 120] on button "24" at bounding box center [209, 122] width 11 height 10
click at [174, 135] on button "29" at bounding box center [172, 136] width 11 height 10
type input "**********"
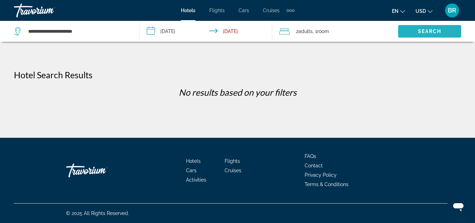
click at [419, 34] on span "Search" at bounding box center [430, 32] width 24 height 6
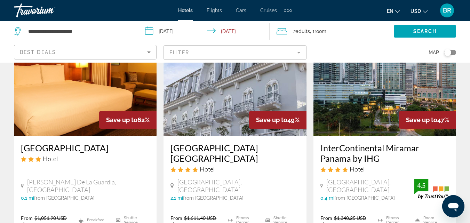
scroll to position [4, 0]
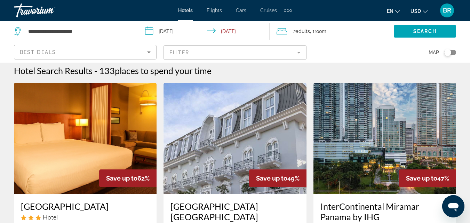
click at [273, 48] on mat-form-field "Filter" at bounding box center [234, 52] width 143 height 15
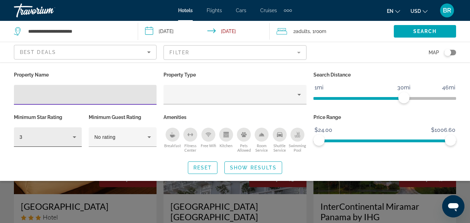
click at [69, 135] on div "3" at bounding box center [45, 137] width 53 height 8
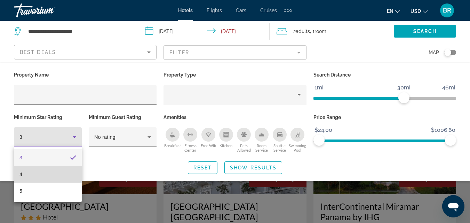
click at [36, 176] on mat-option "4" at bounding box center [48, 174] width 68 height 17
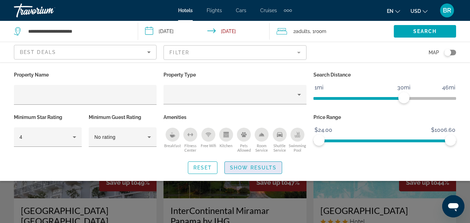
click at [233, 161] on span "Search widget" at bounding box center [253, 167] width 57 height 17
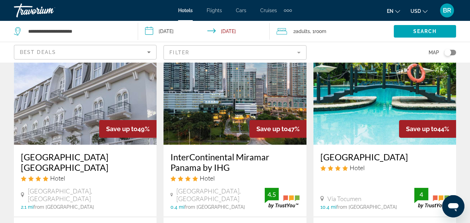
scroll to position [49, 0]
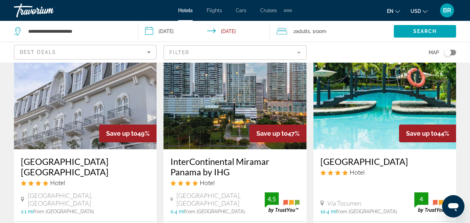
click at [346, 150] on div "[GEOGRAPHIC_DATA] Hotel Vía [GEOGRAPHIC_DATA] 10.4 mi from [GEOGRAPHIC_DATA] fr…" at bounding box center [384, 185] width 143 height 72
click at [349, 144] on img "Main content" at bounding box center [384, 93] width 143 height 111
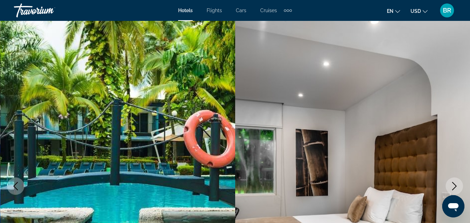
click at [454, 185] on icon "Next image" at bounding box center [454, 186] width 8 height 8
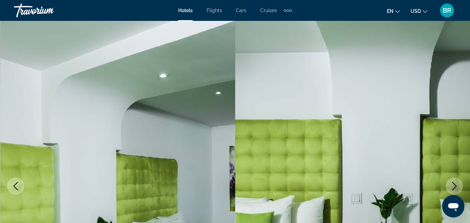
click at [15, 189] on icon "Previous image" at bounding box center [15, 186] width 8 height 8
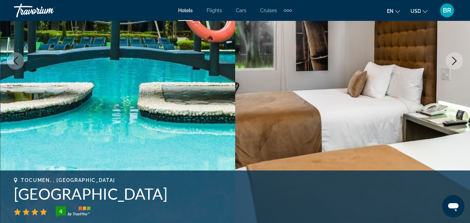
scroll to position [96, 0]
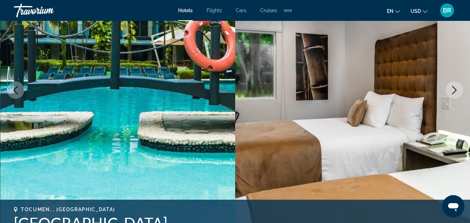
click at [454, 92] on icon "Next image" at bounding box center [454, 90] width 5 height 8
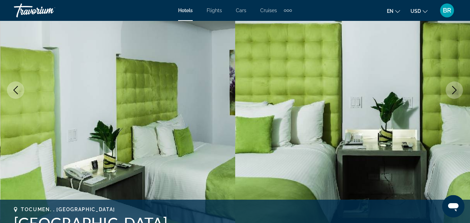
click at [454, 92] on icon "Next image" at bounding box center [454, 90] width 5 height 8
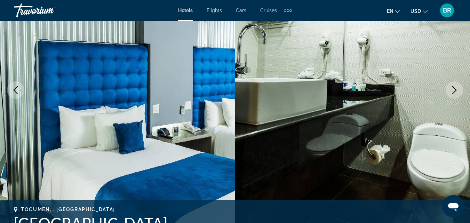
click at [454, 92] on icon "Next image" at bounding box center [454, 90] width 5 height 8
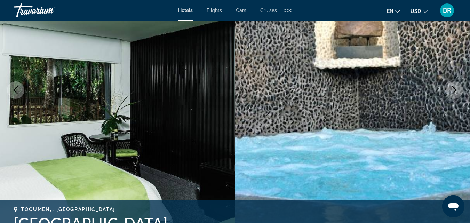
click at [454, 92] on icon "Next image" at bounding box center [454, 90] width 5 height 8
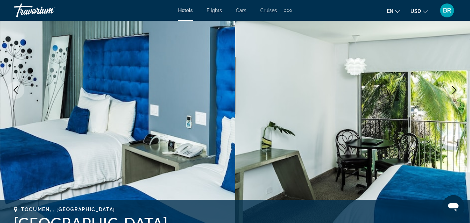
click at [454, 92] on icon "Next image" at bounding box center [454, 90] width 5 height 8
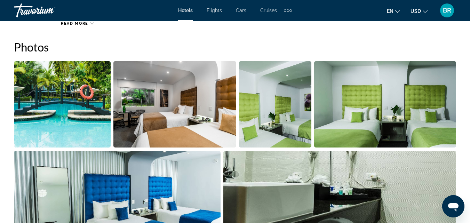
scroll to position [471, 0]
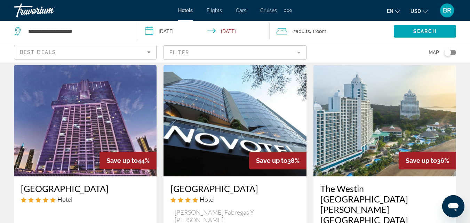
scroll to position [292, 0]
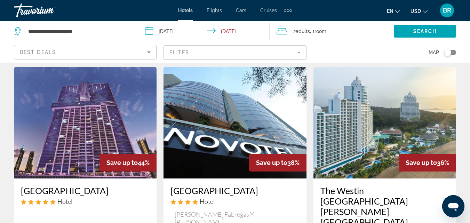
click at [258, 127] on img "Main content" at bounding box center [234, 122] width 143 height 111
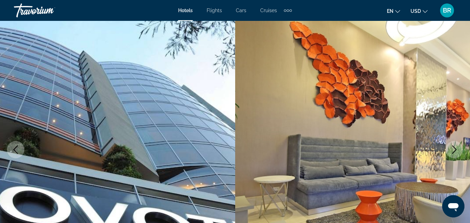
scroll to position [33, 0]
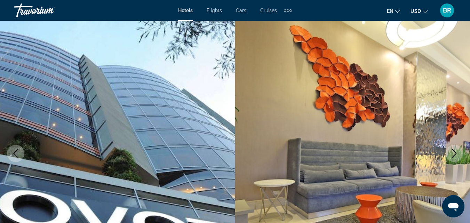
click at [454, 154] on icon "Next image" at bounding box center [454, 153] width 8 height 8
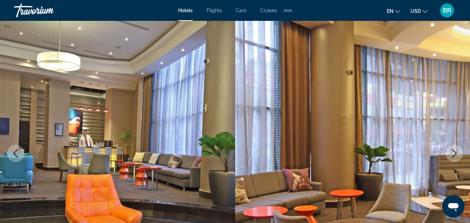
click at [454, 154] on icon "Next image" at bounding box center [454, 153] width 8 height 8
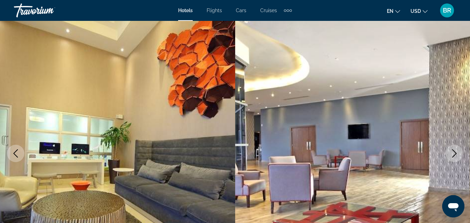
click at [454, 154] on icon "Next image" at bounding box center [454, 153] width 8 height 8
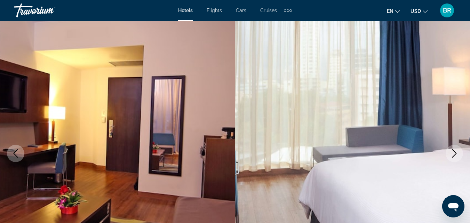
click at [454, 154] on icon "Next image" at bounding box center [454, 153] width 8 height 8
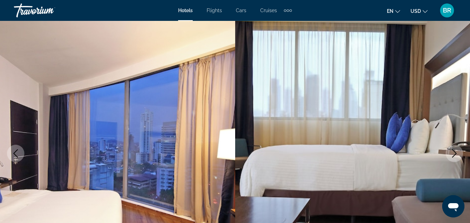
click at [454, 154] on icon "Next image" at bounding box center [454, 153] width 8 height 8
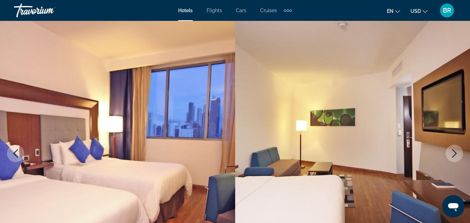
click at [454, 154] on icon "Next image" at bounding box center [454, 153] width 8 height 8
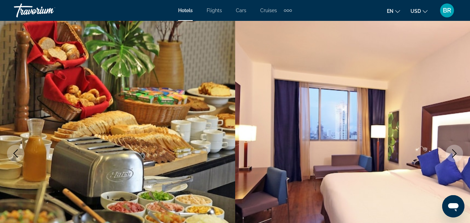
click at [454, 154] on icon "Next image" at bounding box center [454, 153] width 8 height 8
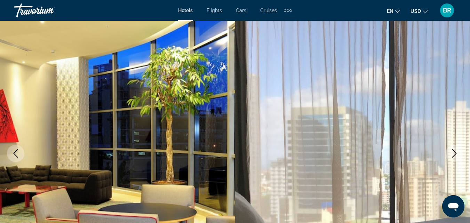
click at [454, 154] on icon "Next image" at bounding box center [454, 153] width 8 height 8
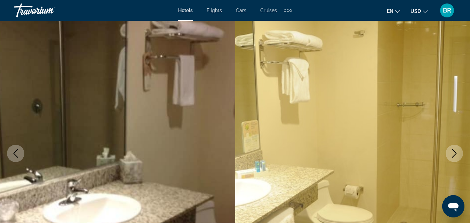
click at [454, 154] on icon "Next image" at bounding box center [454, 153] width 8 height 8
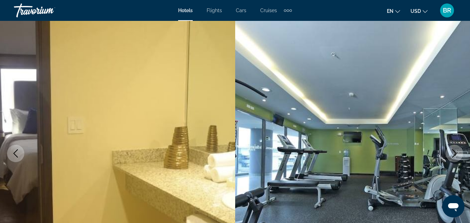
click at [454, 154] on icon "Next image" at bounding box center [454, 153] width 8 height 8
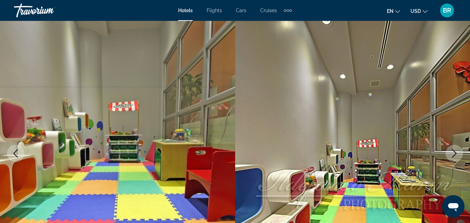
click at [454, 154] on icon "Next image" at bounding box center [454, 153] width 8 height 8
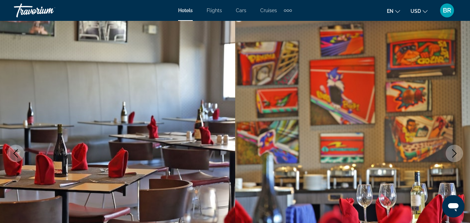
click at [454, 154] on icon "Next image" at bounding box center [454, 153] width 8 height 8
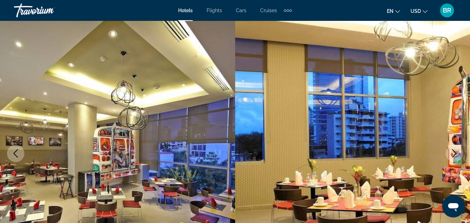
click at [454, 154] on icon "Next image" at bounding box center [454, 153] width 8 height 8
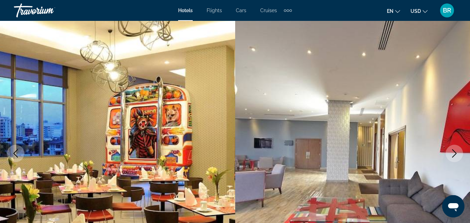
click at [454, 154] on icon "Next image" at bounding box center [454, 153] width 8 height 8
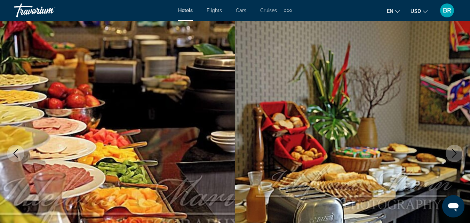
click at [454, 154] on icon "Next image" at bounding box center [454, 153] width 8 height 8
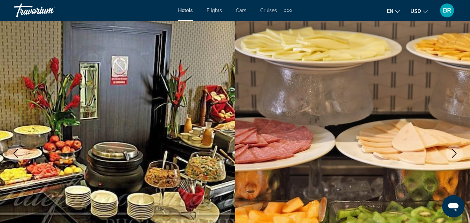
click at [454, 154] on icon "Next image" at bounding box center [454, 153] width 8 height 8
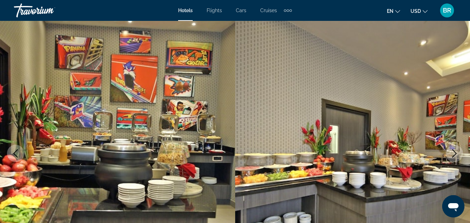
click at [454, 154] on icon "Next image" at bounding box center [454, 153] width 8 height 8
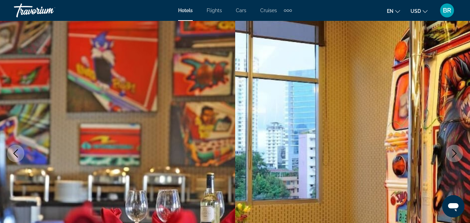
click at [454, 154] on icon "Next image" at bounding box center [454, 153] width 8 height 8
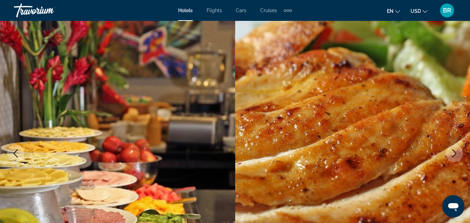
click at [454, 154] on icon "Next image" at bounding box center [454, 153] width 8 height 8
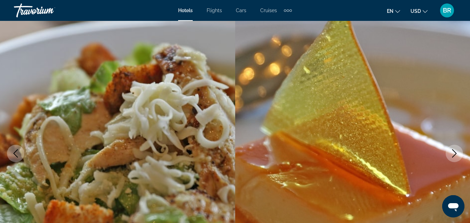
click at [454, 154] on icon "Next image" at bounding box center [454, 153] width 8 height 8
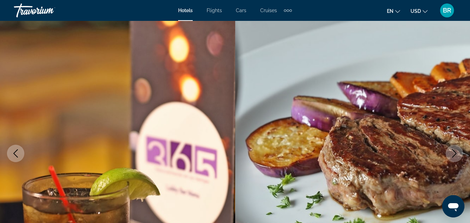
click at [454, 154] on icon "Next image" at bounding box center [454, 153] width 8 height 8
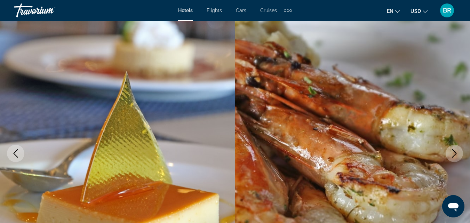
click at [454, 154] on icon "Next image" at bounding box center [454, 153] width 8 height 8
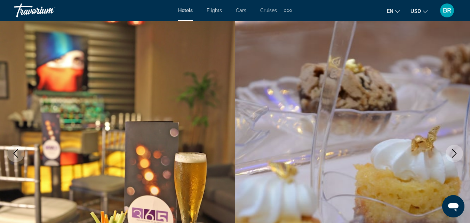
click at [454, 154] on icon "Next image" at bounding box center [454, 153] width 8 height 8
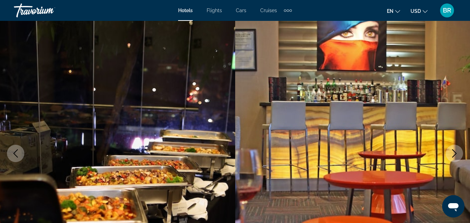
click at [454, 154] on icon "Next image" at bounding box center [454, 153] width 8 height 8
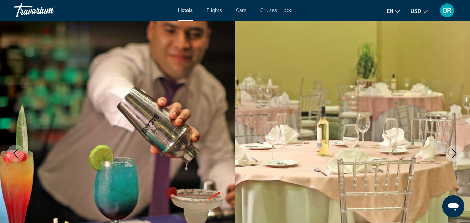
click at [454, 154] on icon "Next image" at bounding box center [454, 153] width 8 height 8
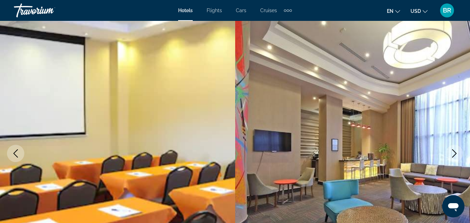
click at [454, 154] on icon "Next image" at bounding box center [454, 153] width 8 height 8
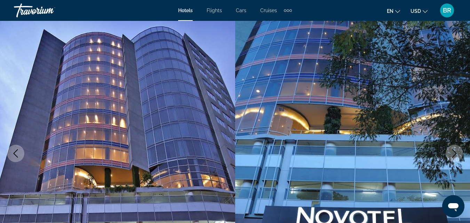
click at [454, 154] on icon "Next image" at bounding box center [454, 153] width 8 height 8
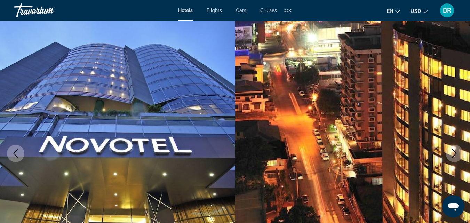
click at [454, 154] on icon "Next image" at bounding box center [454, 153] width 8 height 8
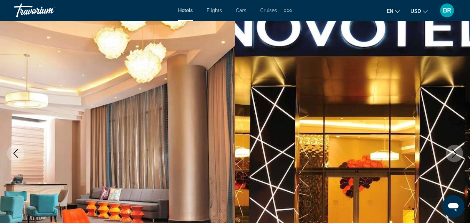
click at [454, 154] on icon "Next image" at bounding box center [454, 153] width 8 height 8
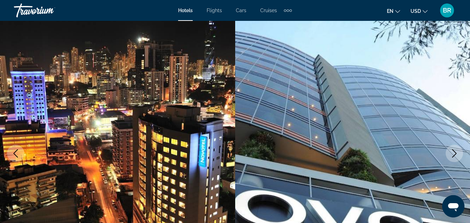
click at [454, 154] on icon "Next image" at bounding box center [454, 153] width 8 height 8
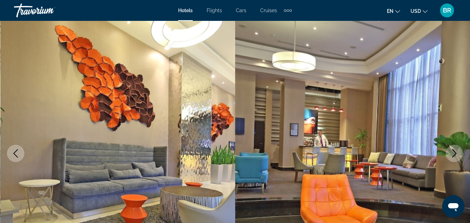
click at [454, 154] on icon "Next image" at bounding box center [454, 153] width 8 height 8
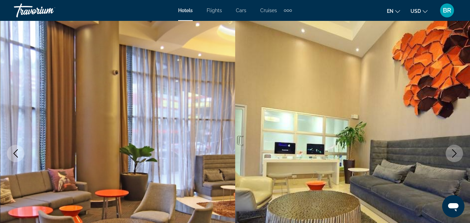
click at [454, 154] on icon "Next image" at bounding box center [454, 153] width 8 height 8
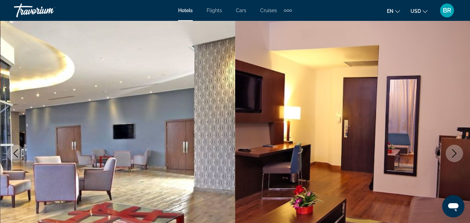
click at [454, 154] on icon "Next image" at bounding box center [454, 153] width 8 height 8
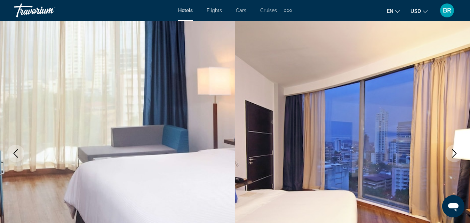
click at [454, 154] on icon "Next image" at bounding box center [454, 153] width 8 height 8
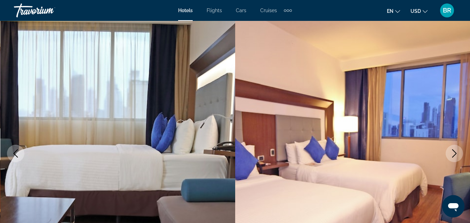
click at [454, 154] on icon "Next image" at bounding box center [454, 153] width 8 height 8
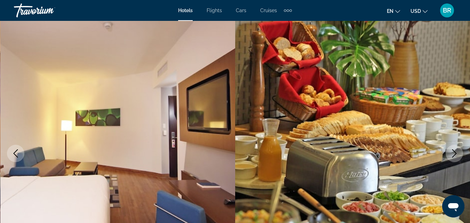
click at [454, 154] on icon "Next image" at bounding box center [454, 153] width 8 height 8
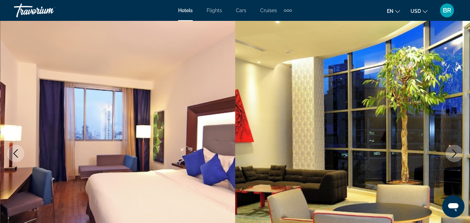
click at [454, 154] on icon "Next image" at bounding box center [454, 153] width 8 height 8
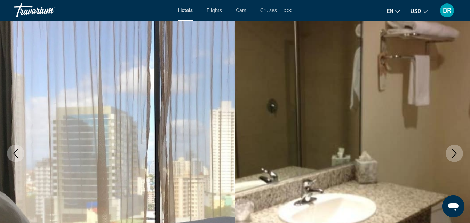
click at [454, 154] on icon "Next image" at bounding box center [454, 153] width 8 height 8
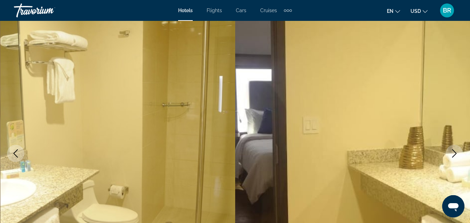
click at [454, 154] on icon "Next image" at bounding box center [454, 153] width 8 height 8
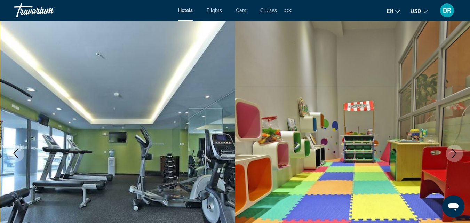
click at [454, 154] on icon "Next image" at bounding box center [454, 153] width 8 height 8
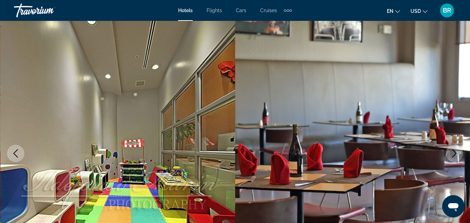
click at [454, 154] on icon "Next image" at bounding box center [454, 153] width 8 height 8
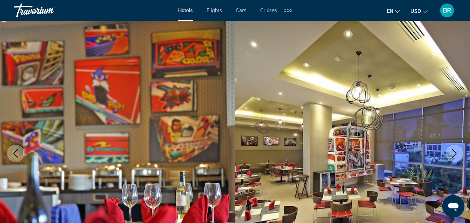
click at [454, 154] on icon "Next image" at bounding box center [454, 153] width 8 height 8
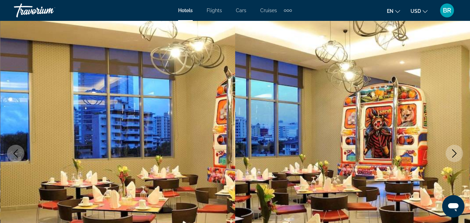
click at [454, 154] on icon "Next image" at bounding box center [454, 153] width 8 height 8
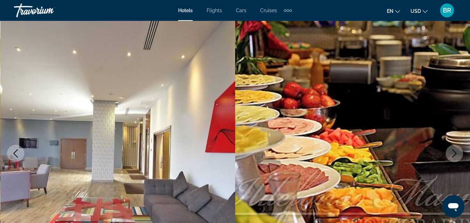
click at [454, 154] on icon "Next image" at bounding box center [454, 153] width 8 height 8
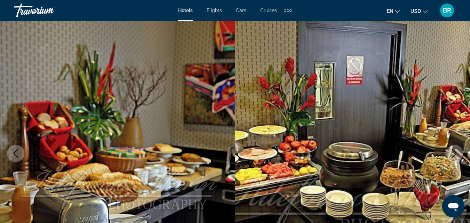
click at [454, 154] on icon "Next image" at bounding box center [454, 153] width 8 height 8
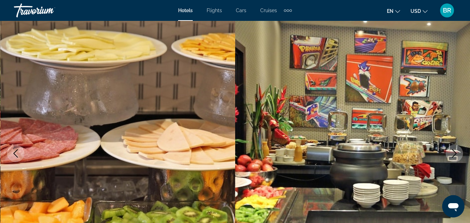
click at [454, 154] on icon "Next image" at bounding box center [454, 153] width 8 height 8
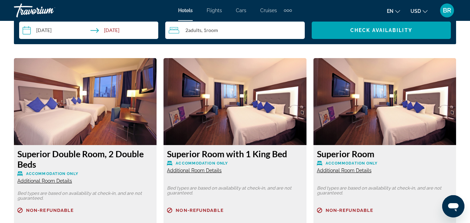
scroll to position [1018, 0]
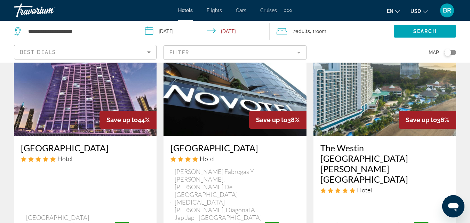
scroll to position [343, 0]
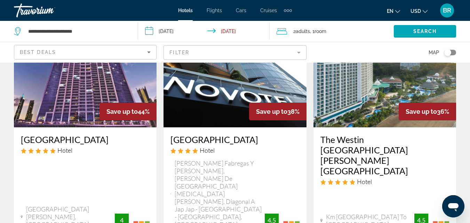
click at [396, 110] on img "Main content" at bounding box center [384, 71] width 143 height 111
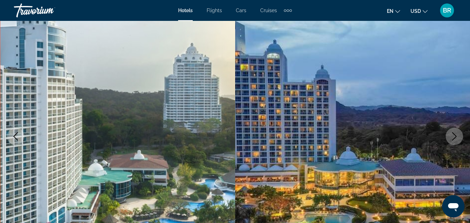
scroll to position [45, 0]
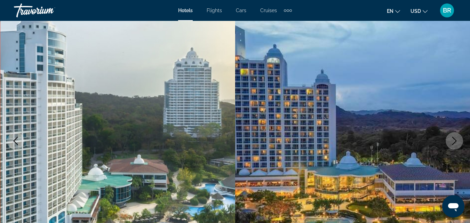
click at [456, 138] on icon "Next image" at bounding box center [454, 141] width 8 height 8
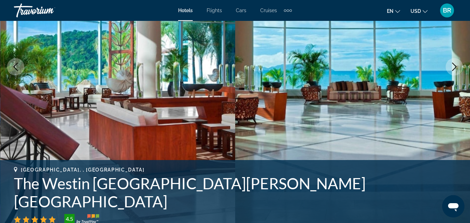
scroll to position [143, 0]
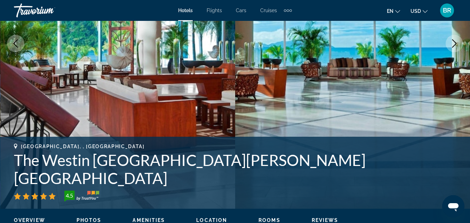
click at [453, 43] on icon "Next image" at bounding box center [454, 43] width 8 height 8
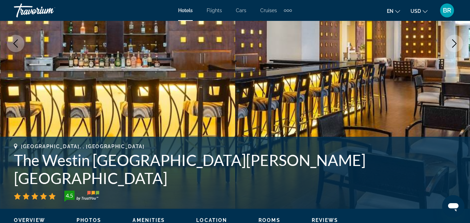
click at [453, 43] on icon "Next image" at bounding box center [454, 43] width 8 height 8
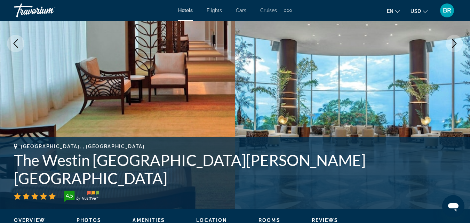
click at [453, 43] on icon "Next image" at bounding box center [454, 43] width 8 height 8
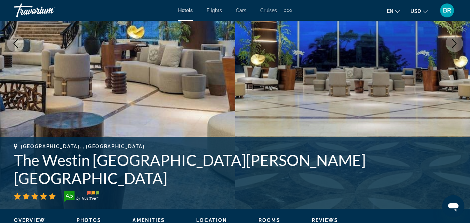
click at [453, 43] on icon "Next image" at bounding box center [454, 43] width 8 height 8
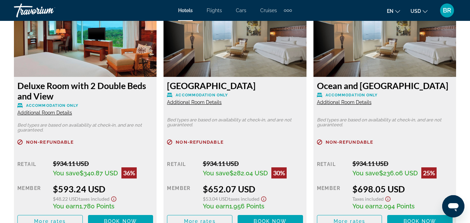
scroll to position [1070, 0]
